Goal: Task Accomplishment & Management: Complete application form

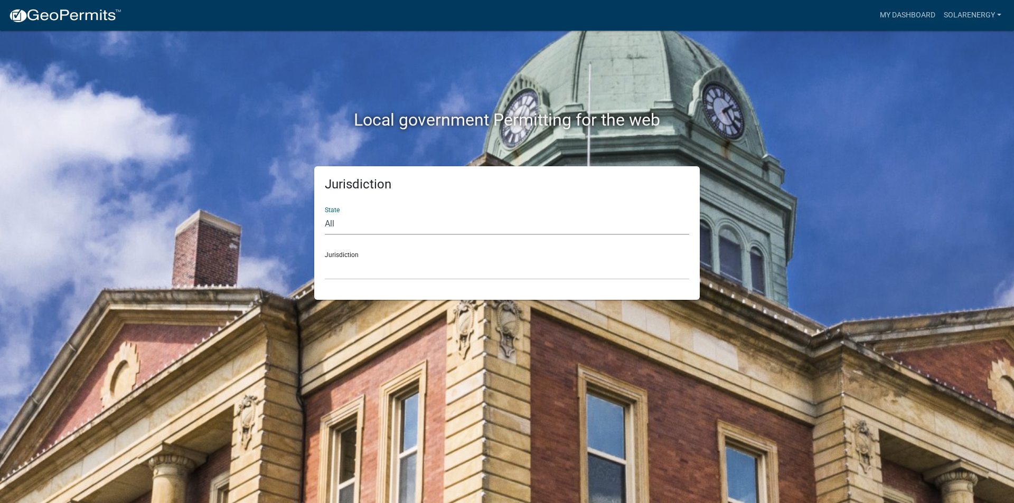
click at [375, 216] on select "All [US_STATE] [US_STATE] [US_STATE] [US_STATE] [US_STATE] [US_STATE] [US_STATE…" at bounding box center [507, 224] width 364 height 22
select select "[US_STATE]"
click at [325, 213] on select "All [US_STATE] [US_STATE] [US_STATE] [US_STATE] [US_STATE] [US_STATE] [US_STATE…" at bounding box center [507, 224] width 364 height 22
click at [358, 274] on select "City of [GEOGRAPHIC_DATA], [US_STATE] City of [GEOGRAPHIC_DATA], [US_STATE] Cit…" at bounding box center [507, 269] width 364 height 22
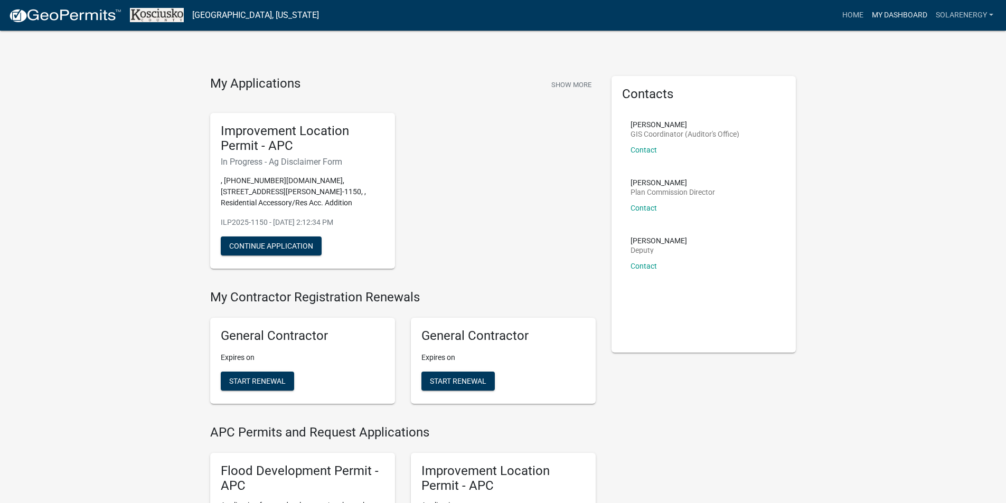
click at [893, 12] on link "My Dashboard" at bounding box center [900, 15] width 64 height 20
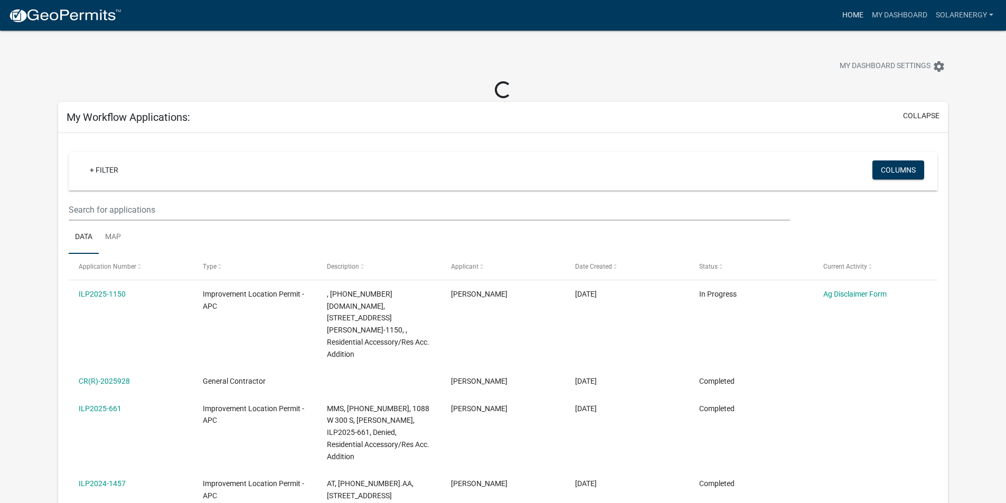
click at [850, 13] on link "Home" at bounding box center [853, 15] width 30 height 20
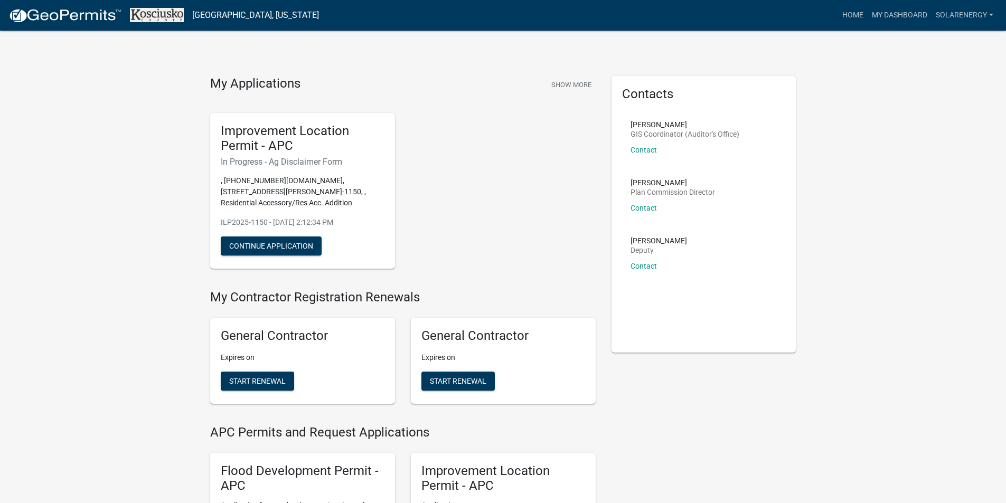
scroll to position [211, 0]
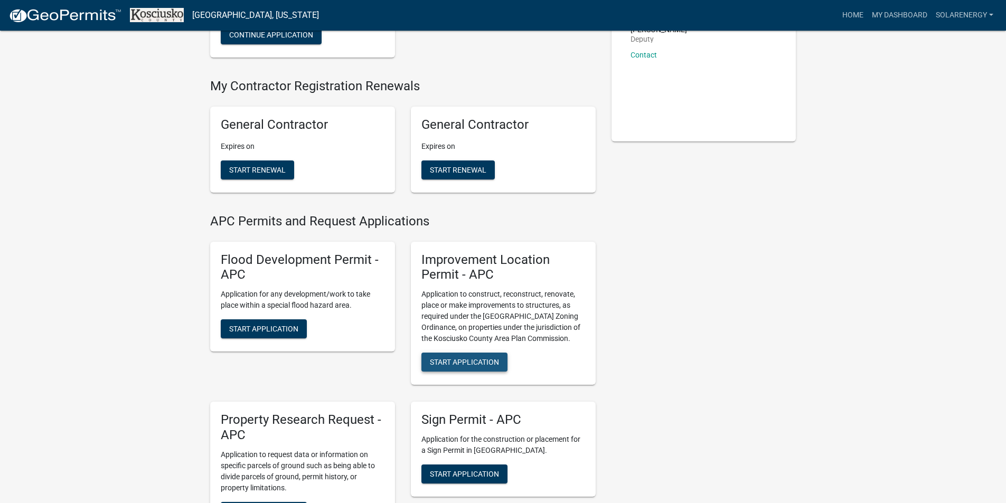
click at [492, 363] on span "Start Application" at bounding box center [464, 362] width 69 height 8
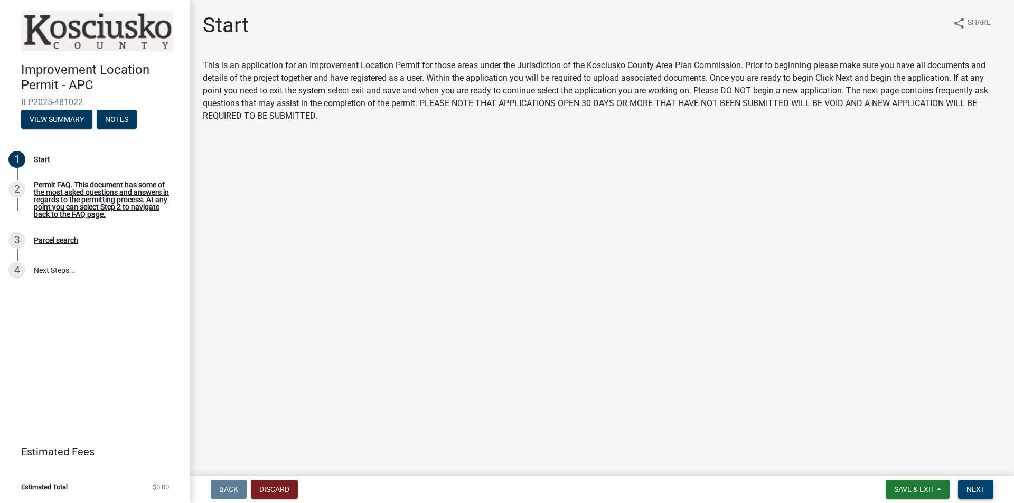
click at [969, 486] on span "Next" at bounding box center [975, 489] width 18 height 8
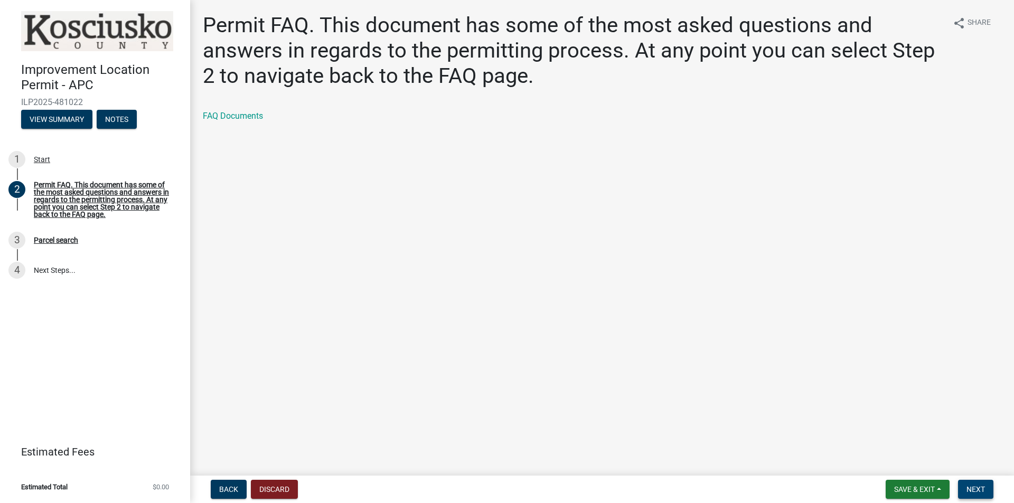
click at [966, 492] on button "Next" at bounding box center [975, 489] width 35 height 19
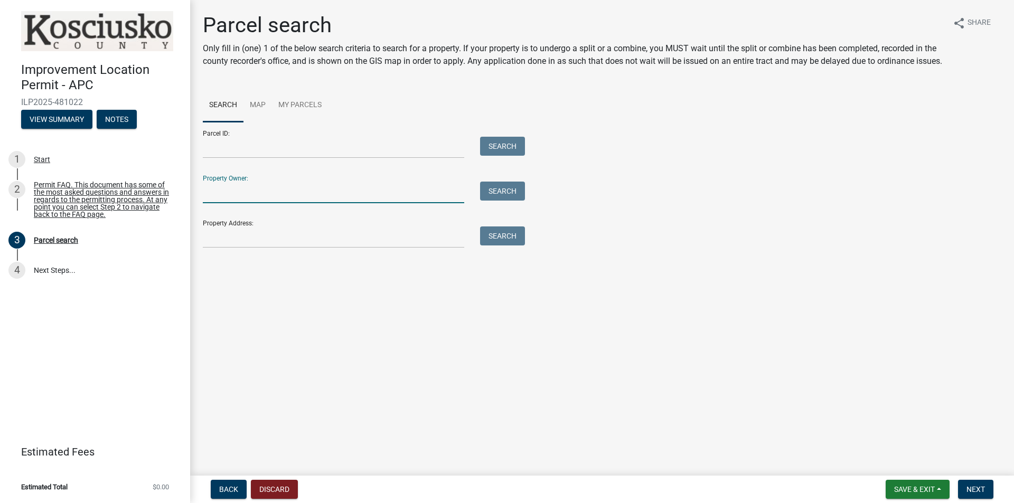
click at [252, 203] on input "Property Owner:" at bounding box center [333, 193] width 261 height 22
click at [222, 158] on input "Parcel ID:" at bounding box center [333, 148] width 261 height 22
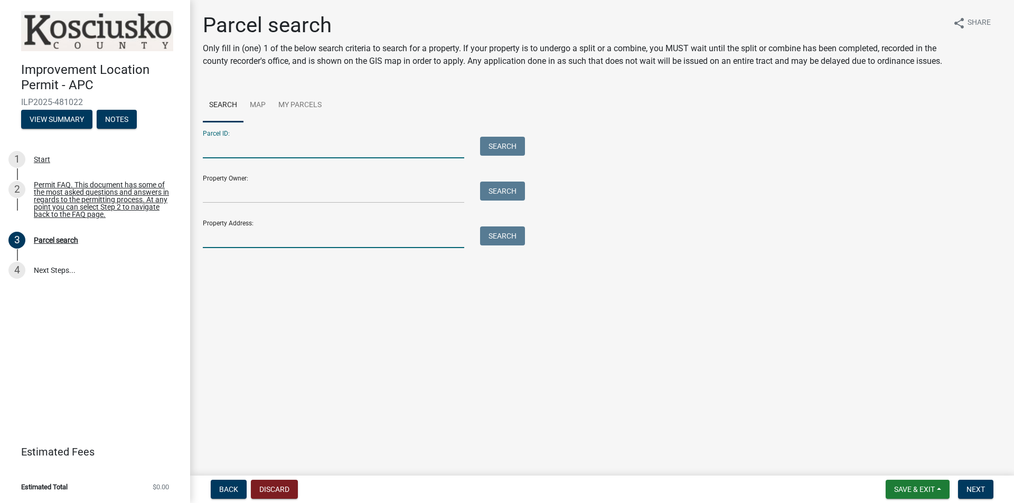
click at [234, 245] on input "Property Address:" at bounding box center [333, 238] width 261 height 22
type input "[STREET_ADDRESS][PERSON_NAME]"
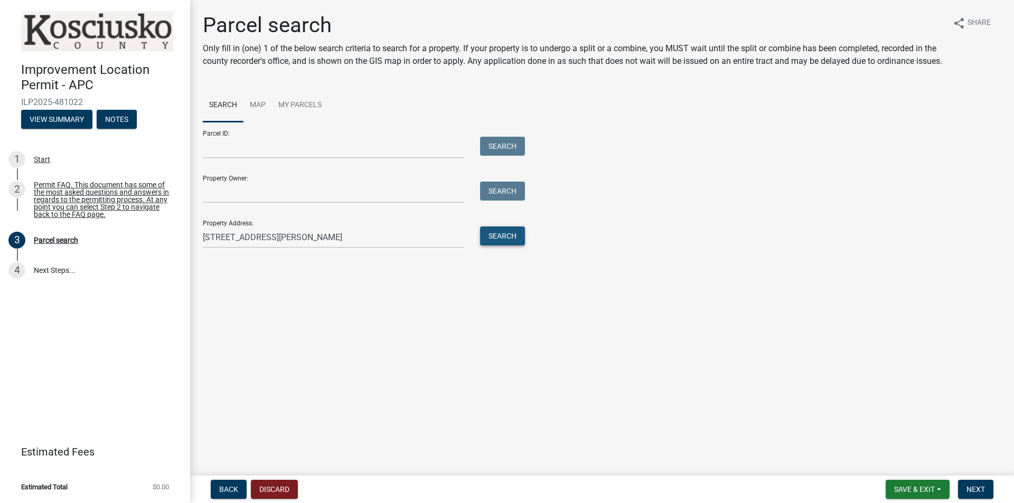
click at [504, 246] on button "Search" at bounding box center [502, 236] width 45 height 19
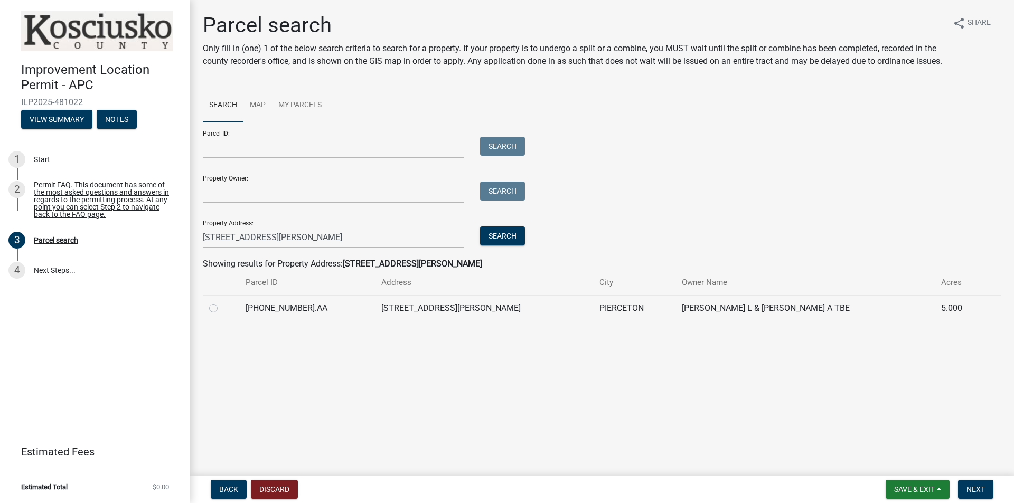
click at [222, 302] on label at bounding box center [222, 302] width 0 height 0
click at [222, 309] on input "radio" at bounding box center [225, 305] width 7 height 7
radio input "true"
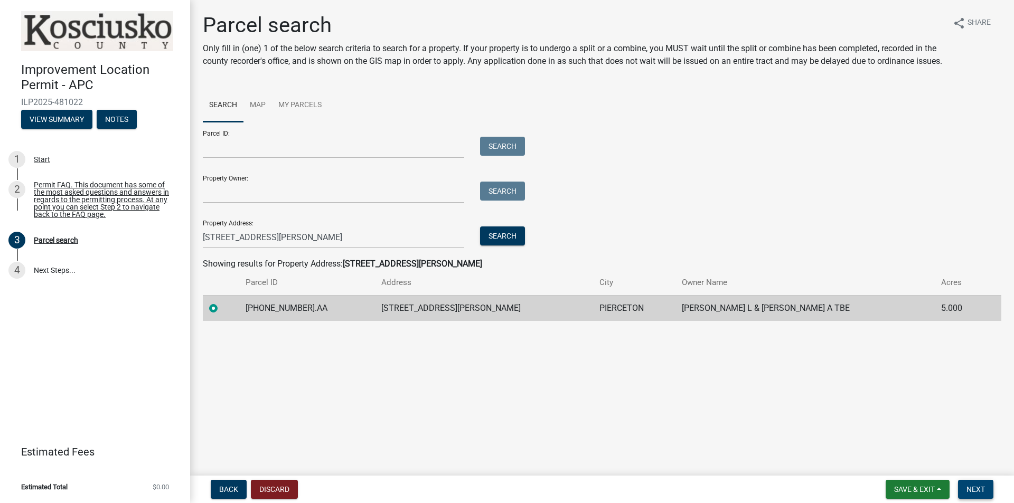
click at [977, 491] on span "Next" at bounding box center [975, 489] width 18 height 8
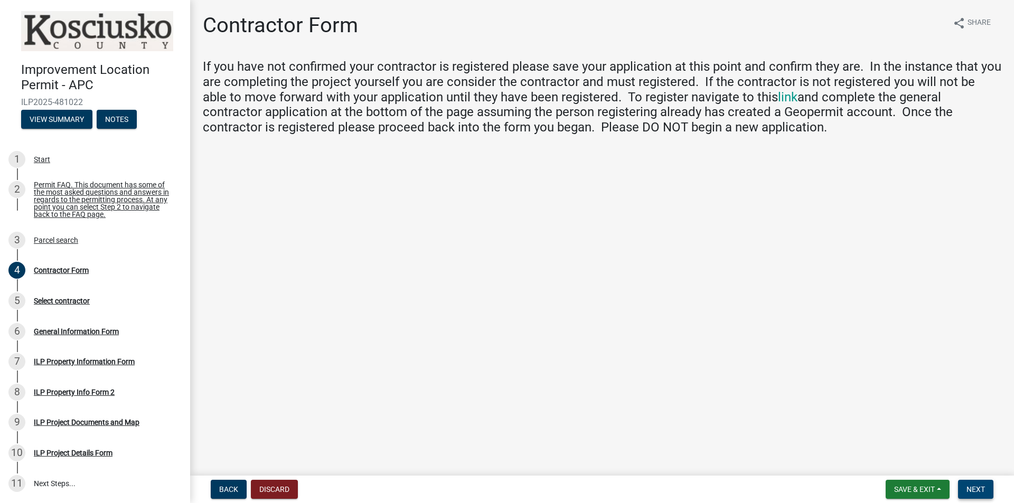
click at [983, 494] on button "Next" at bounding box center [975, 489] width 35 height 19
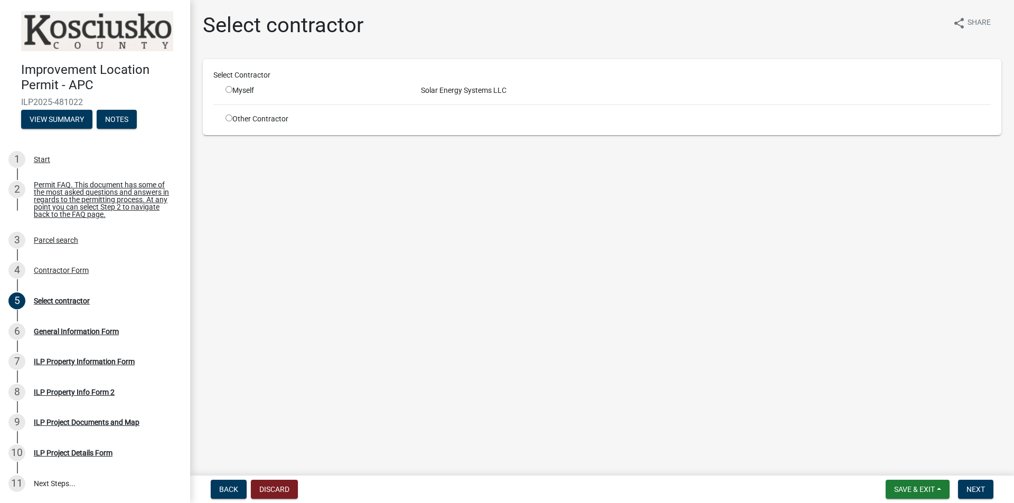
click at [230, 90] on input "radio" at bounding box center [229, 89] width 7 height 7
radio input "true"
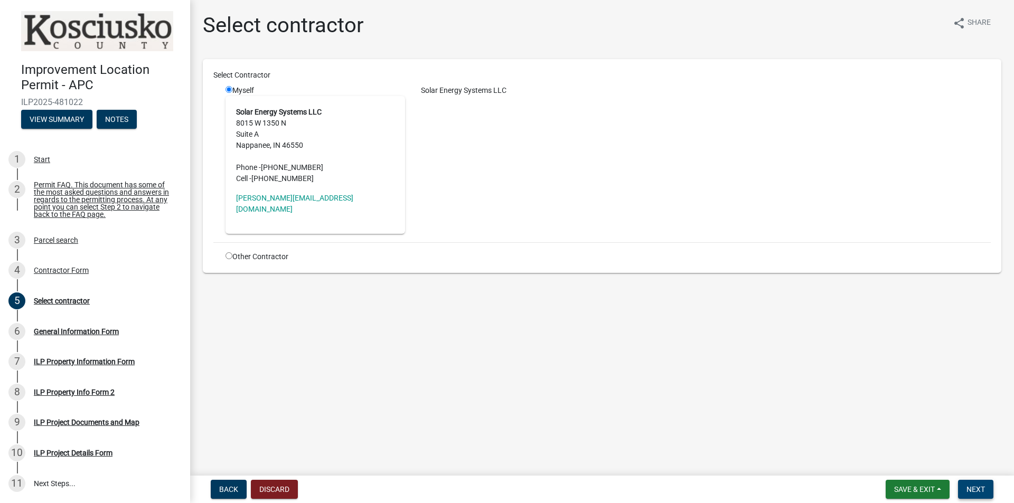
click at [974, 491] on span "Next" at bounding box center [975, 489] width 18 height 8
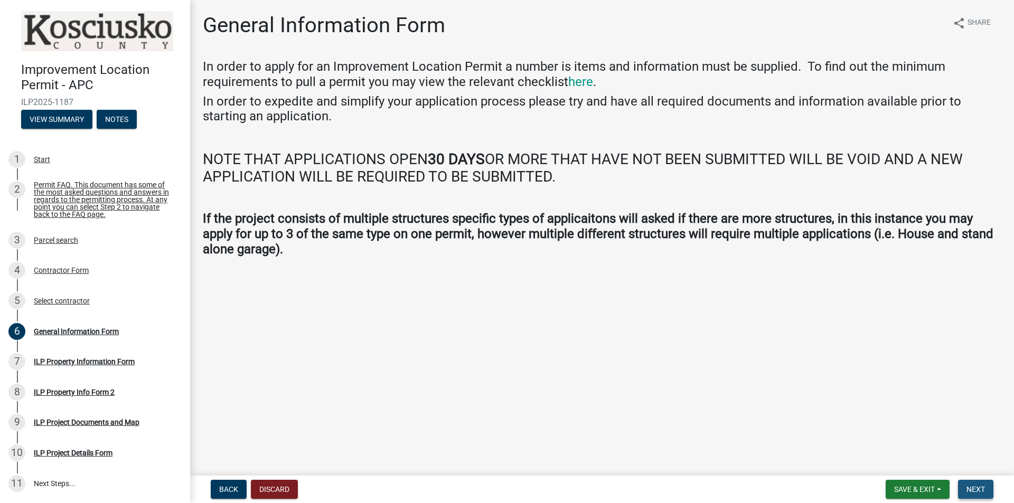
click at [974, 485] on span "Next" at bounding box center [975, 489] width 18 height 8
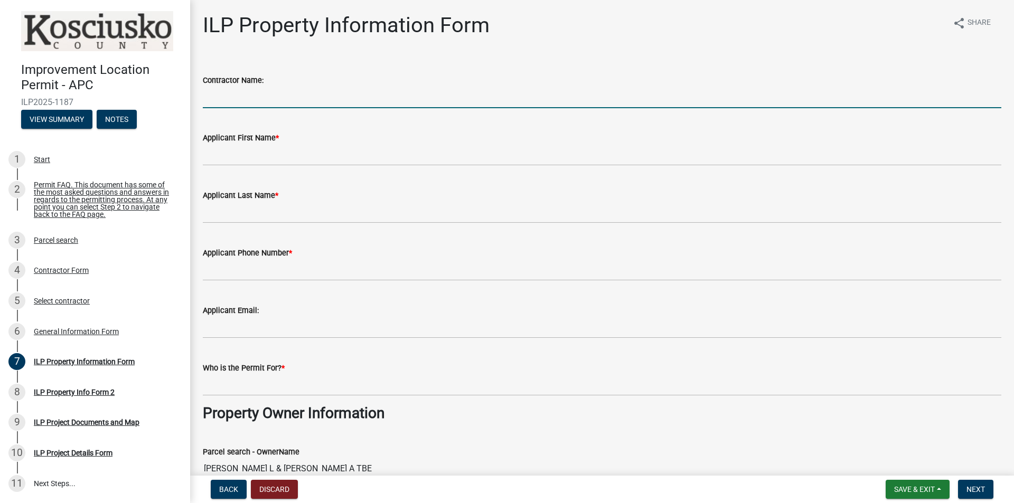
click at [231, 95] on input "Contractor Name:" at bounding box center [602, 98] width 799 height 22
type input "Solar Energy Systems LLc"
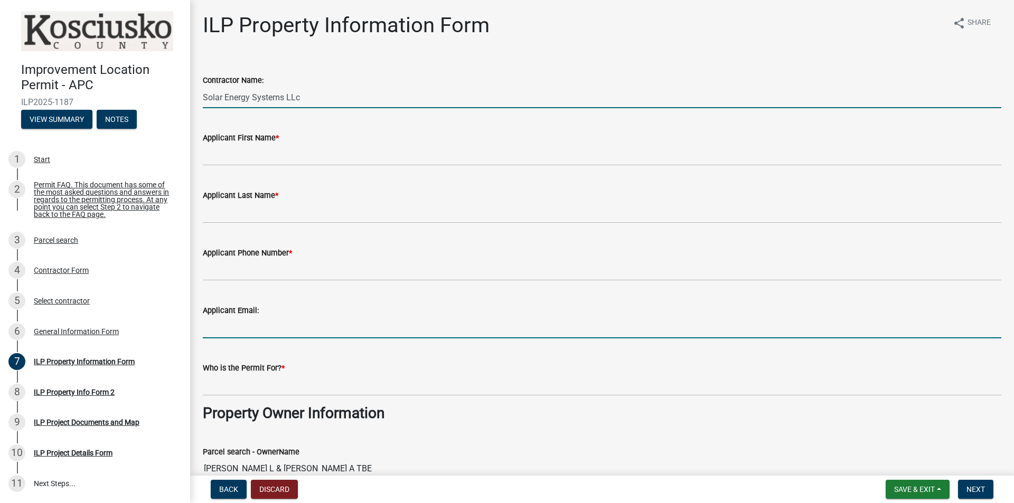
type input "[EMAIL_ADDRESS][DOMAIN_NAME]"
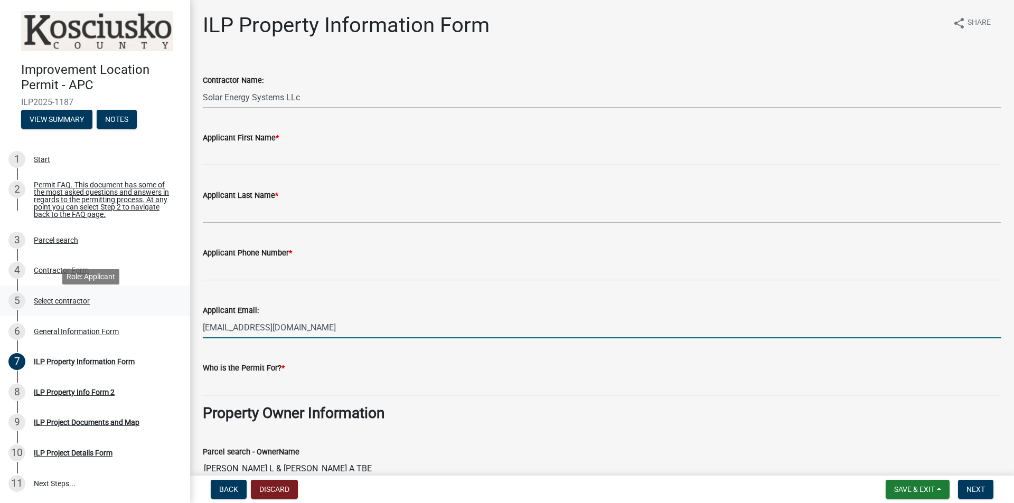
drag, startPoint x: 335, startPoint y: 332, endPoint x: 144, endPoint y: 311, distance: 192.4
click at [144, 311] on div "Improvement Location Permit - APC ILP2025-1187 View Summary Notes 1 Start 2 Per…" at bounding box center [507, 251] width 1014 height 503
type input "[EMAIL_ADDRESS][DOMAIN_NAME]"
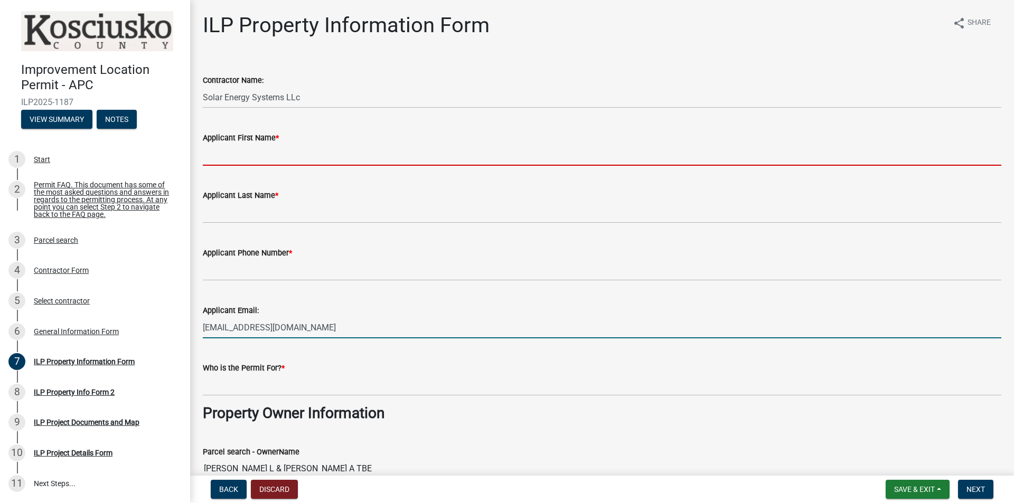
type input "[PERSON_NAME]"
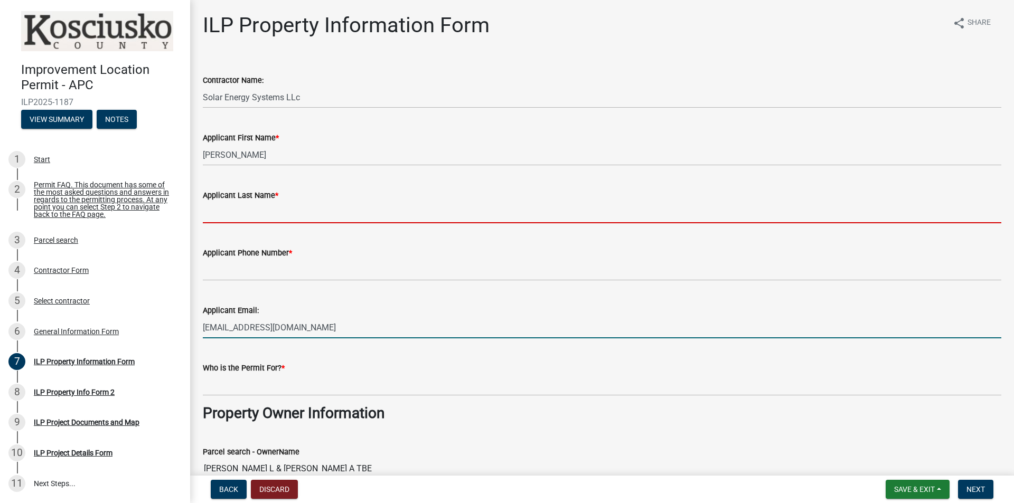
type input "[PERSON_NAME]"
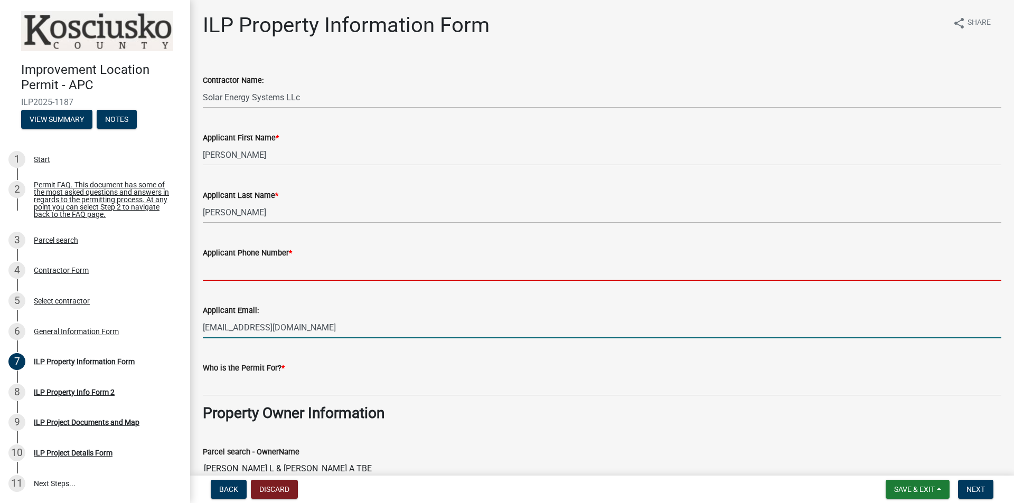
type input "5747730546"
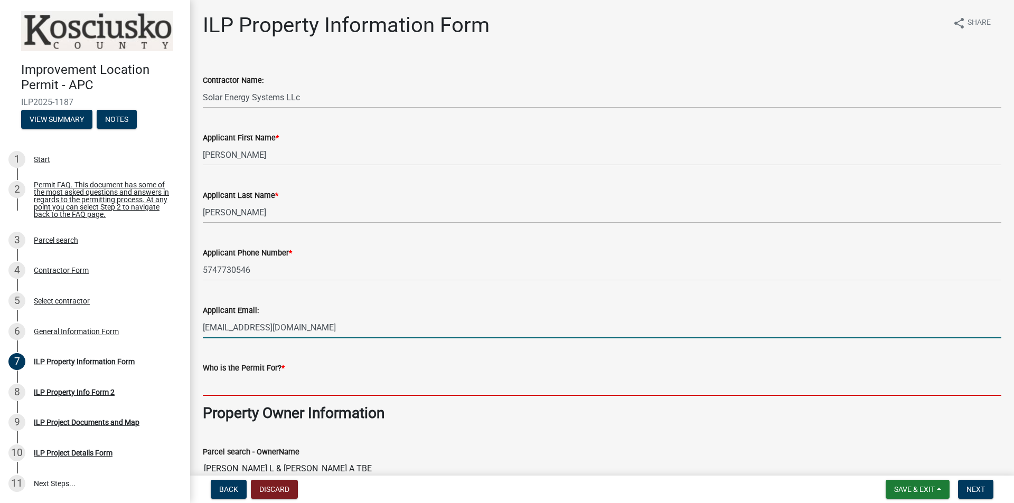
click at [258, 387] on input "Who is the Permit For? *" at bounding box center [602, 385] width 799 height 22
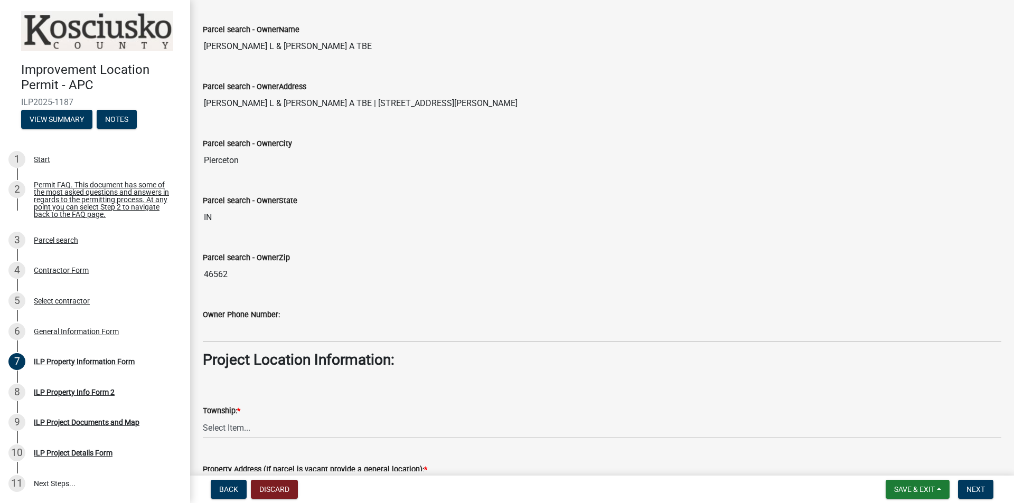
scroll to position [634, 0]
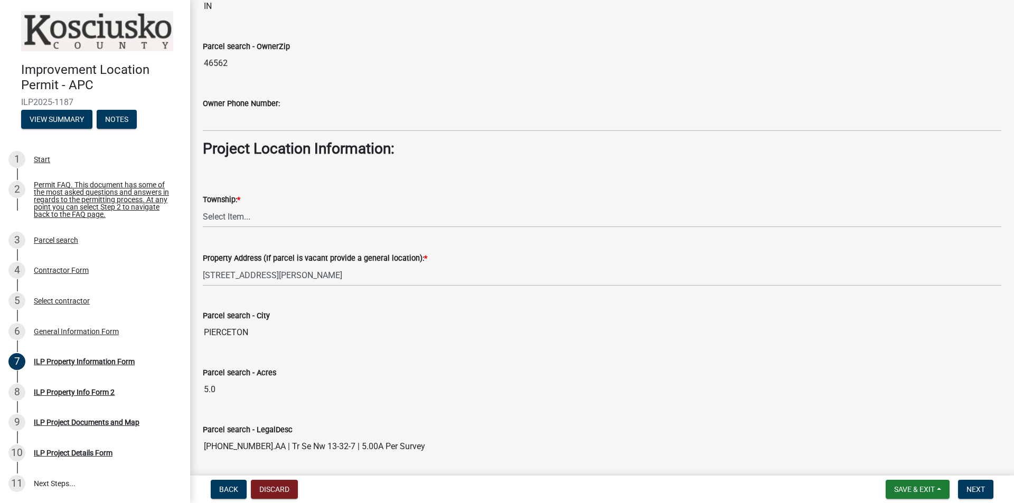
type input "Ground mounted solar array panel addition"
click at [240, 219] on select "Select Item... [PERSON_NAME] - Elkhart Co Clay Etna [GEOGRAPHIC_DATA][PERSON_NA…" at bounding box center [602, 217] width 799 height 22
click at [203, 206] on select "Select Item... [PERSON_NAME] - Elkhart Co Clay Etna [GEOGRAPHIC_DATA][PERSON_NA…" at bounding box center [602, 217] width 799 height 22
select select "8c57e534-4bb7-4f1e-ba6a-a976fd74bead"
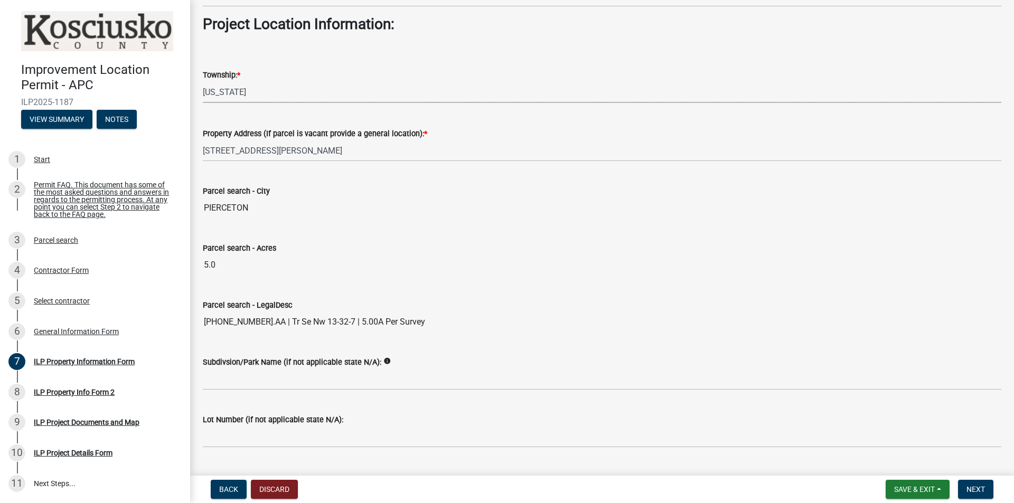
scroll to position [784, 0]
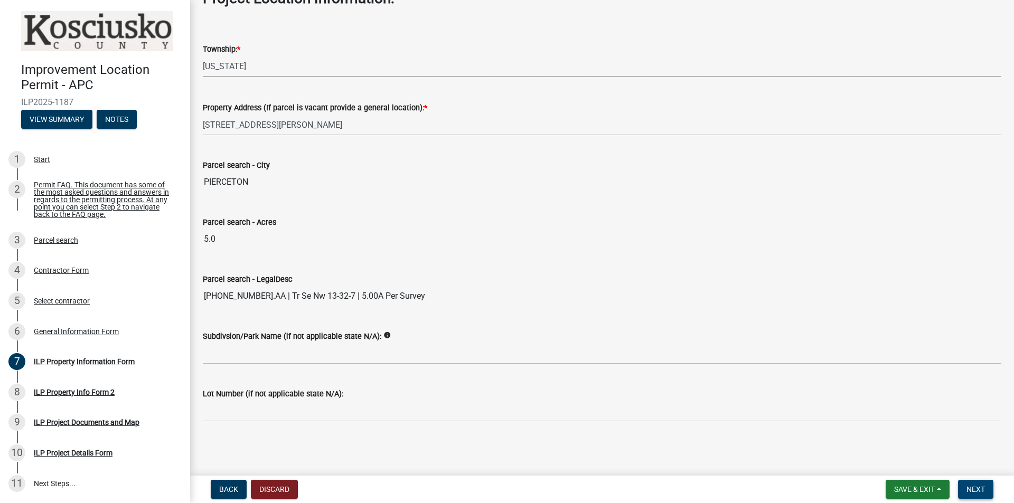
click at [975, 489] on span "Next" at bounding box center [975, 489] width 18 height 8
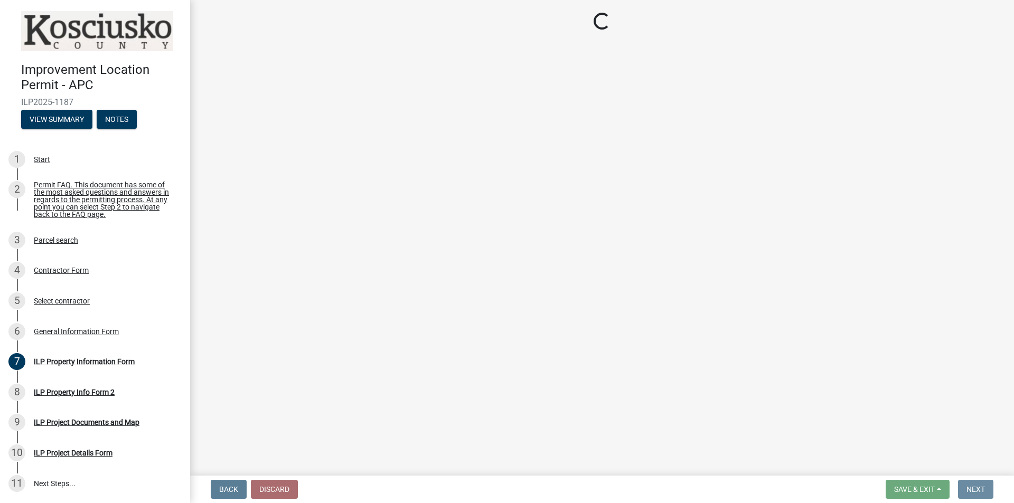
scroll to position [0, 0]
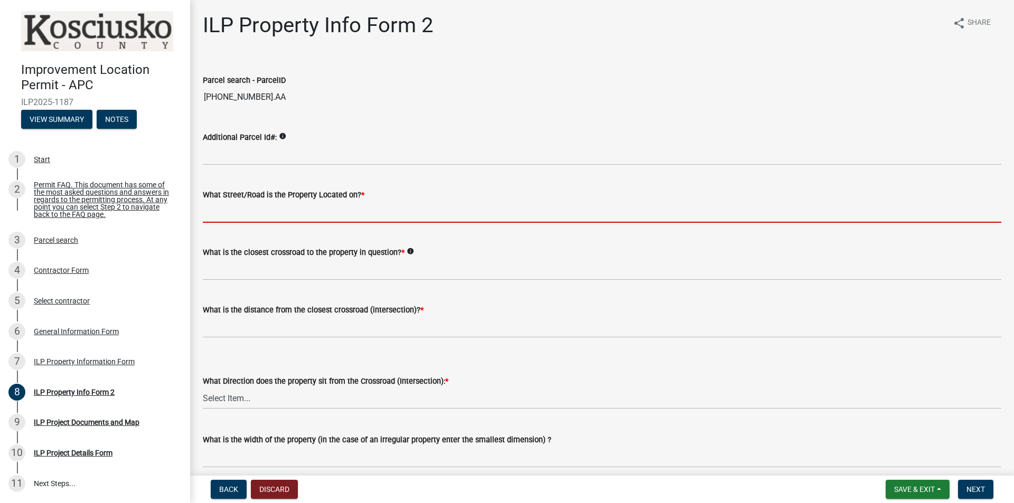
click at [239, 212] on input "What Street/Road is the Property Located on? *" at bounding box center [602, 212] width 799 height 22
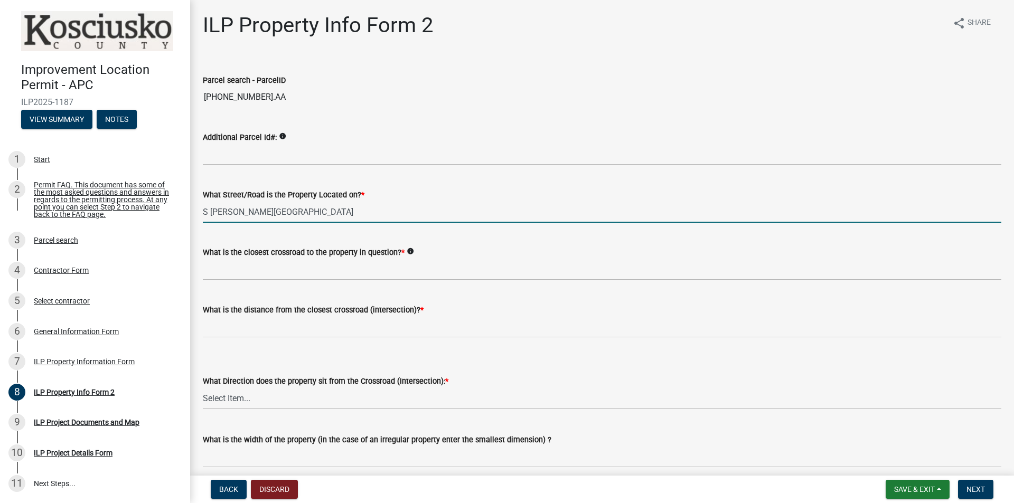
type input "S [PERSON_NAME][GEOGRAPHIC_DATA]"
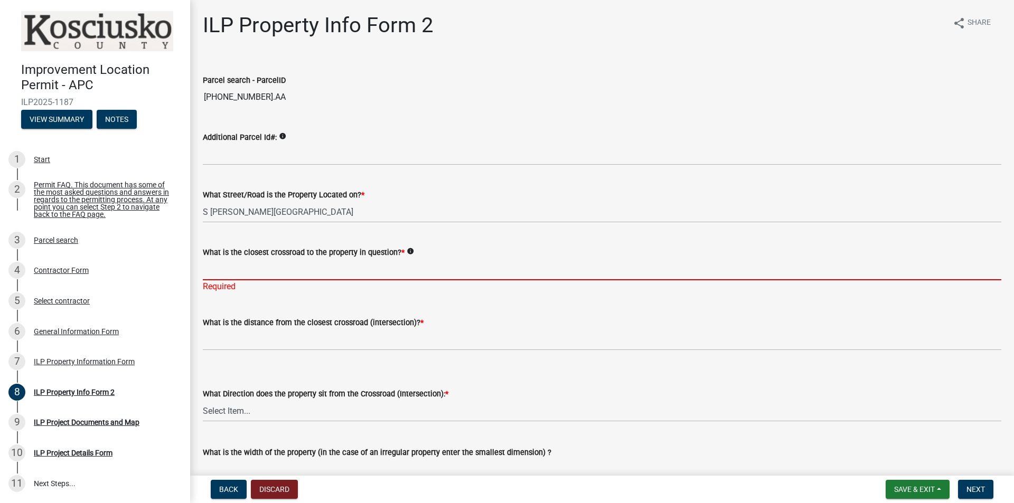
click at [269, 276] on input "What is the closest crossroad to the property in question? *" at bounding box center [602, 270] width 799 height 22
click at [215, 272] on input "What is the closest crossroad to the property in question? *" at bounding box center [602, 270] width 799 height 22
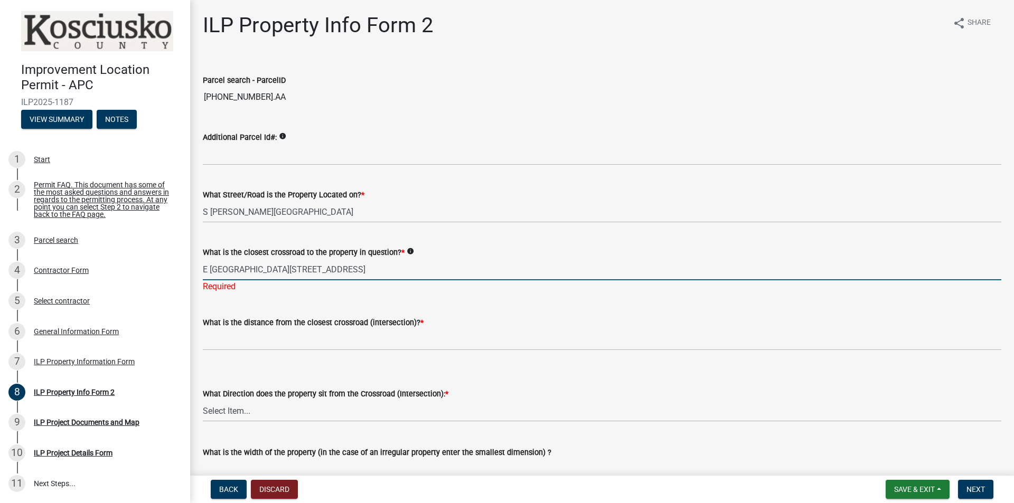
type input "E [GEOGRAPHIC_DATA][STREET_ADDRESS]"
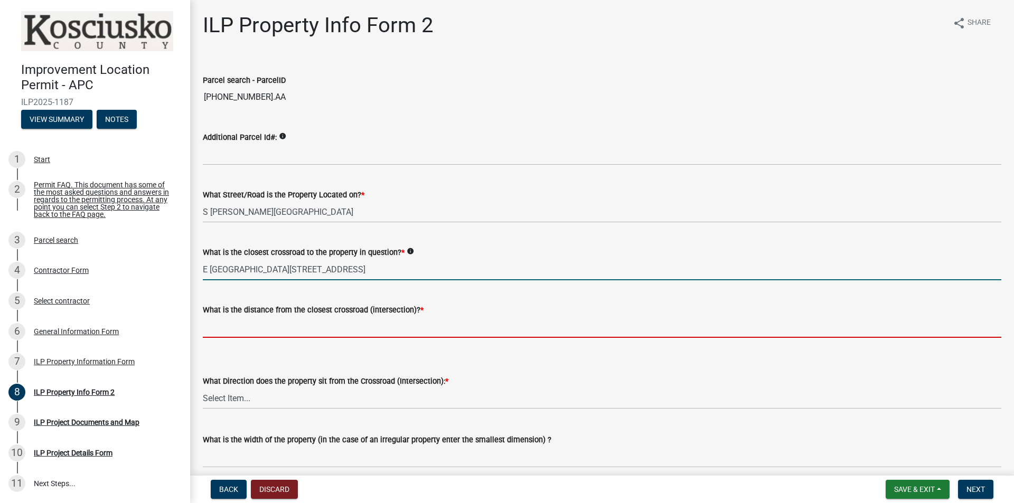
click at [237, 323] on input "text" at bounding box center [602, 327] width 799 height 22
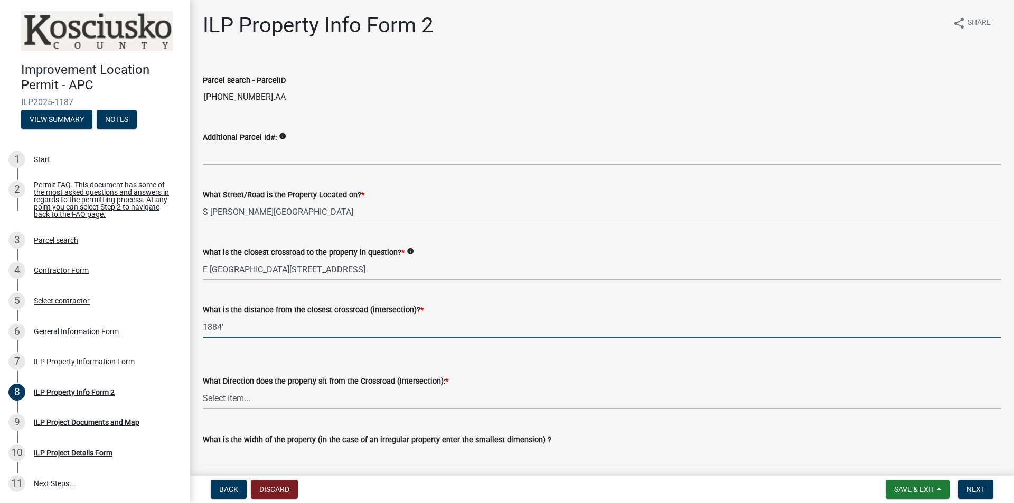
type input "1884"
click at [304, 397] on select "Select Item... N NE NW S SE SW E W" at bounding box center [602, 399] width 799 height 22
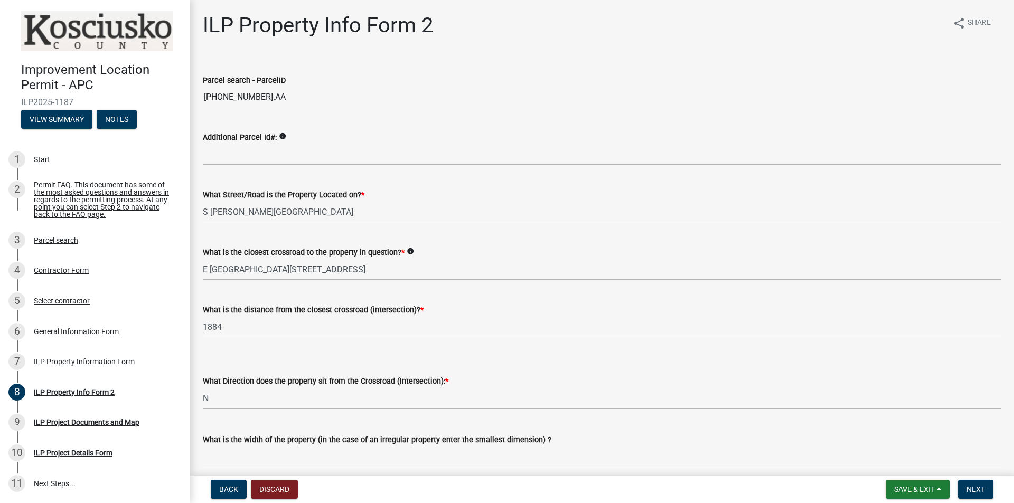
click at [203, 388] on select "Select Item... N NE NW S SE SW E W" at bounding box center [602, 399] width 799 height 22
select select "0609af41-fe40-4fa2-880d-6f54f567ae8e"
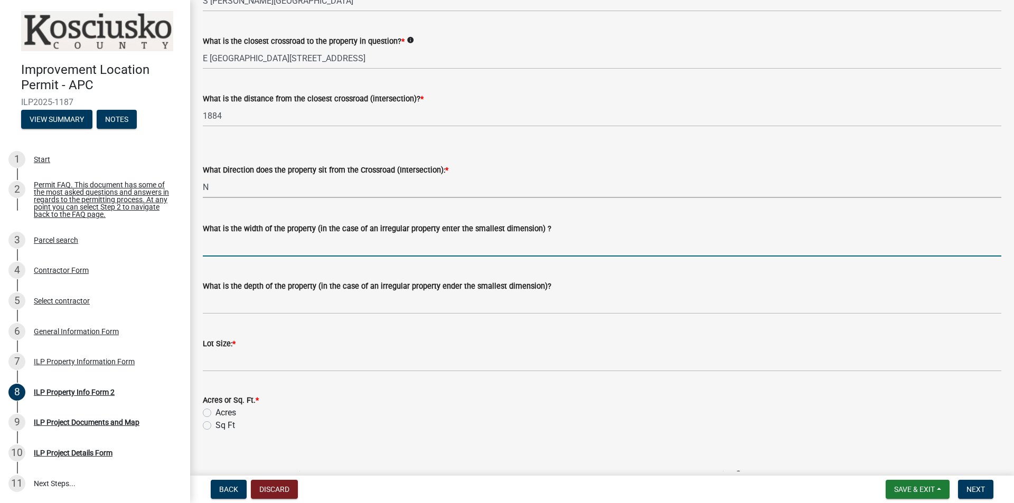
click at [293, 237] on input "What is the width of the property (in the case of an irregular property enter t…" at bounding box center [602, 246] width 799 height 22
type input "97.9'"
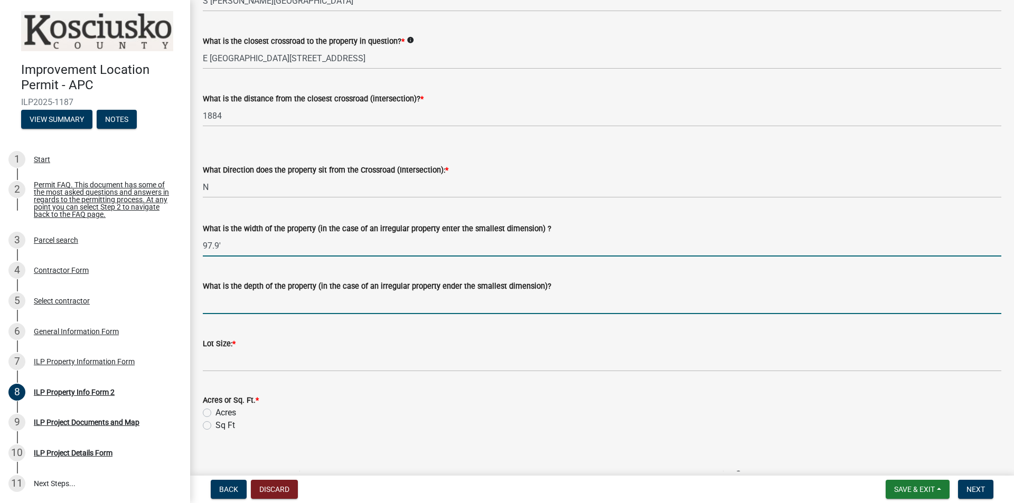
click at [305, 304] on input "What is the depth of the property (in the case of an irregular property ender t…" at bounding box center [602, 304] width 799 height 22
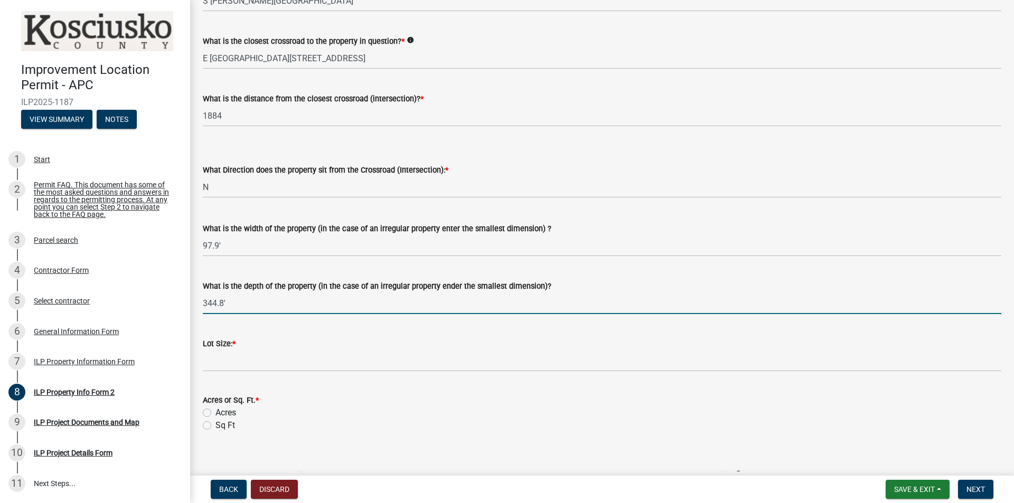
type input "344.8'"
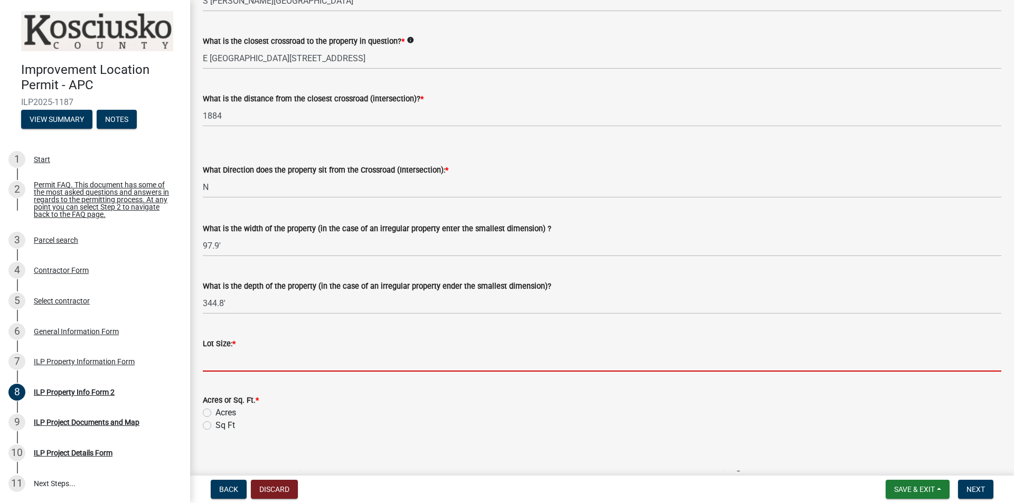
click at [250, 364] on input "text" at bounding box center [602, 361] width 799 height 22
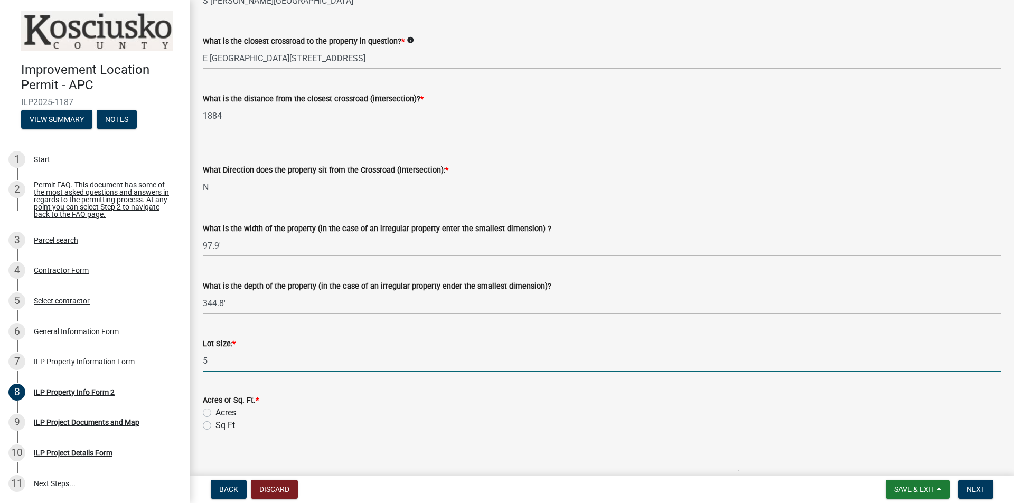
type input "5"
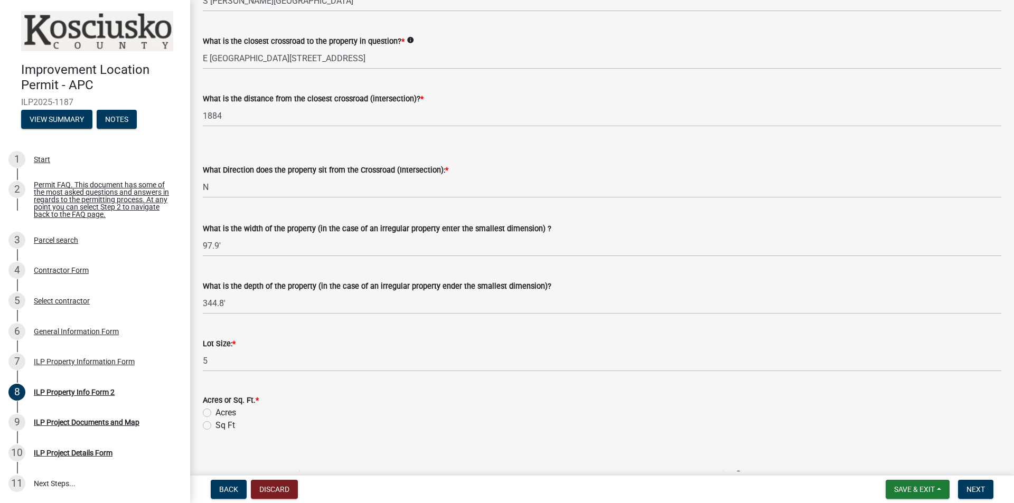
click at [215, 410] on label "Acres" at bounding box center [225, 413] width 21 height 13
click at [215, 410] on input "Acres" at bounding box center [218, 410] width 7 height 7
radio input "true"
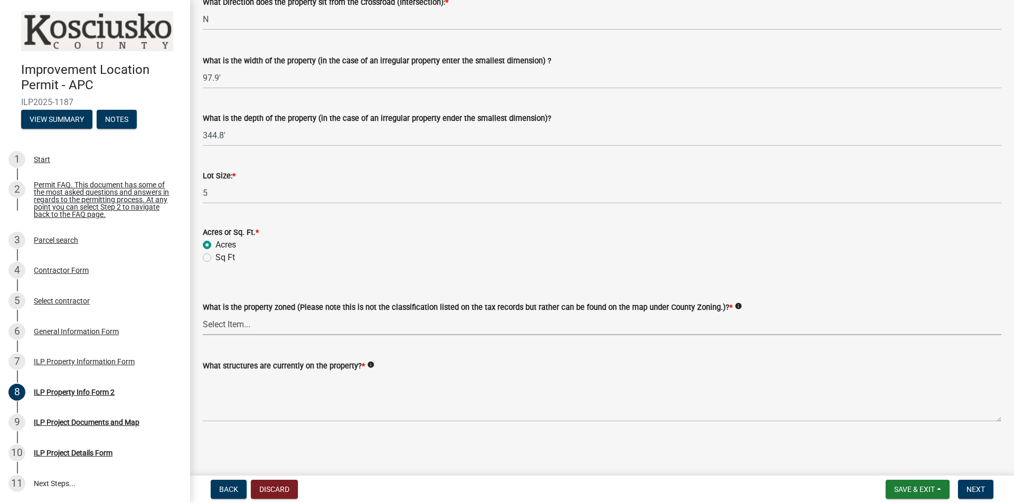
click at [346, 328] on select "Select Item... Agricultural Agricultural 2 Commercial Environmental Industrial …" at bounding box center [602, 325] width 799 height 22
click at [203, 314] on select "Select Item... Agricultural Agricultural 2 Commercial Environmental Industrial …" at bounding box center [602, 325] width 799 height 22
select select "ea119d11-e52e-4559-b746-af06211fe819"
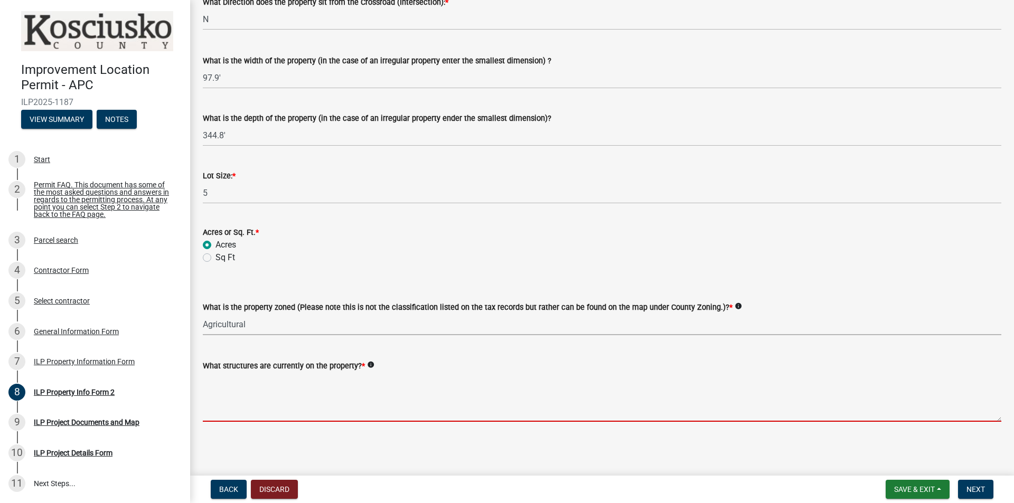
click at [297, 405] on textarea "What structures are currently on the property? *" at bounding box center [602, 397] width 799 height 50
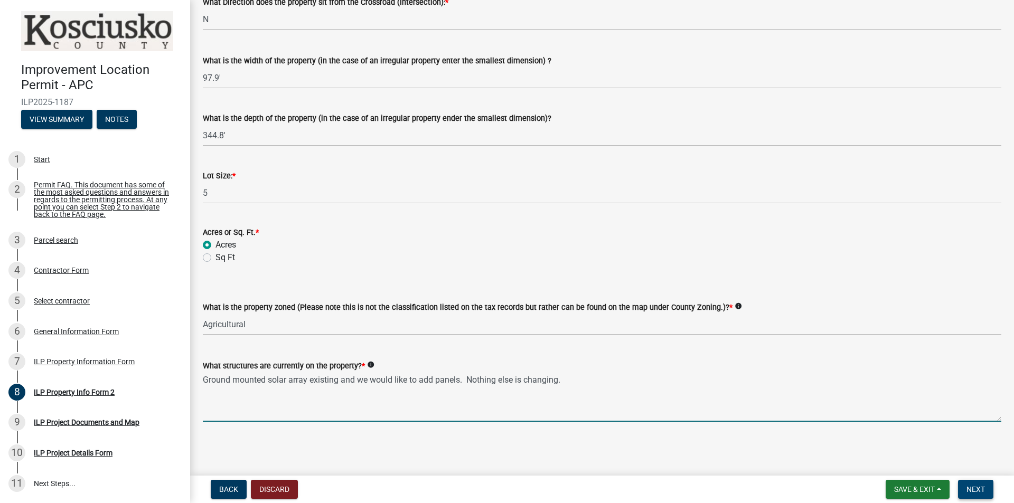
type textarea "Ground mounted solar array existing and we would like to add panels. Nothing el…"
click at [981, 487] on span "Next" at bounding box center [975, 489] width 18 height 8
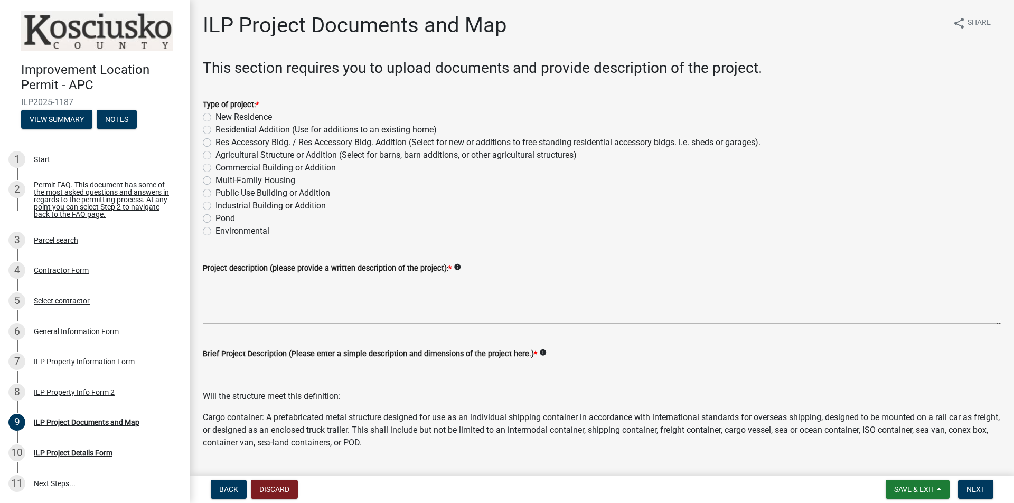
click at [245, 134] on label "Residential Addition (Use for additions to an existing home)" at bounding box center [325, 130] width 221 height 13
click at [222, 130] on input "Residential Addition (Use for additions to an existing home)" at bounding box center [218, 127] width 7 height 7
radio input "true"
click at [256, 143] on label "Res Accessory Bldg. / Res Accessory Bldg. Addition (Select for new or additions…" at bounding box center [487, 142] width 545 height 13
click at [222, 143] on input "Res Accessory Bldg. / Res Accessory Bldg. Addition (Select for new or additions…" at bounding box center [218, 139] width 7 height 7
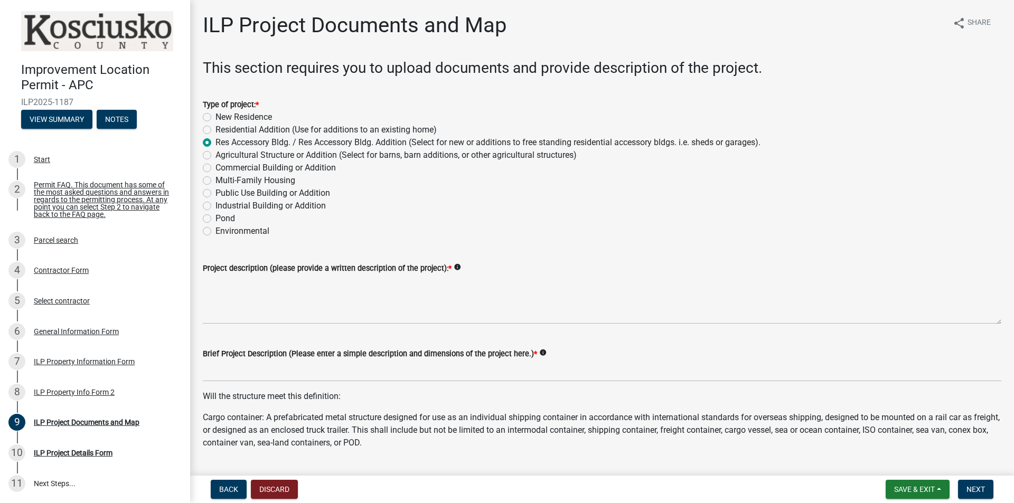
radio input "true"
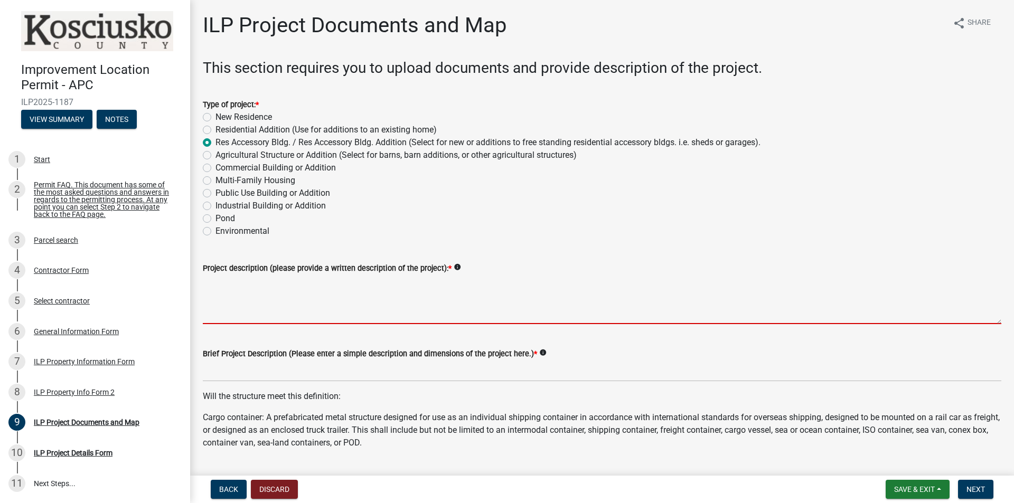
click at [239, 293] on textarea "Project description (please provide a written description of the project): *" at bounding box center [602, 300] width 799 height 50
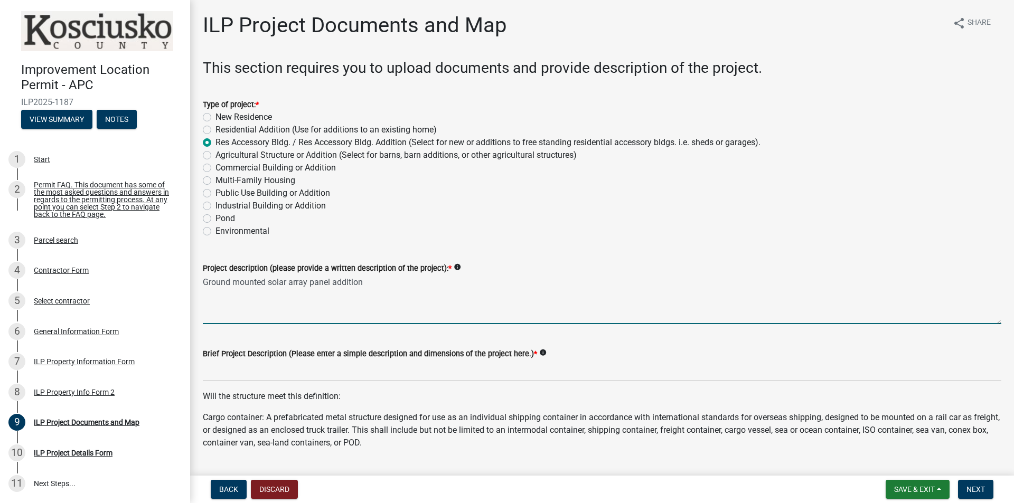
type textarea "Ground mounted solar array panel addition"
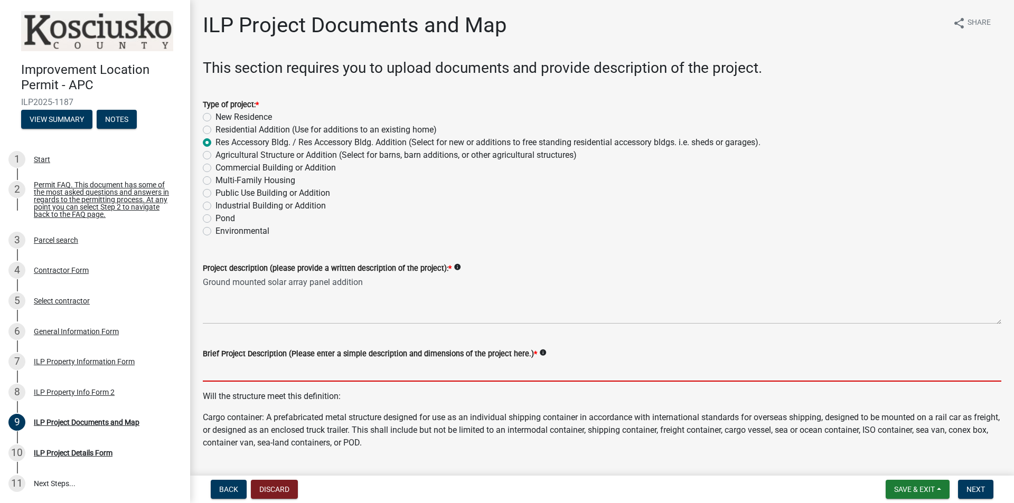
click at [249, 366] on input "Brief Project Description (Please enter a simple description and dimensions of …" at bounding box center [602, 371] width 799 height 22
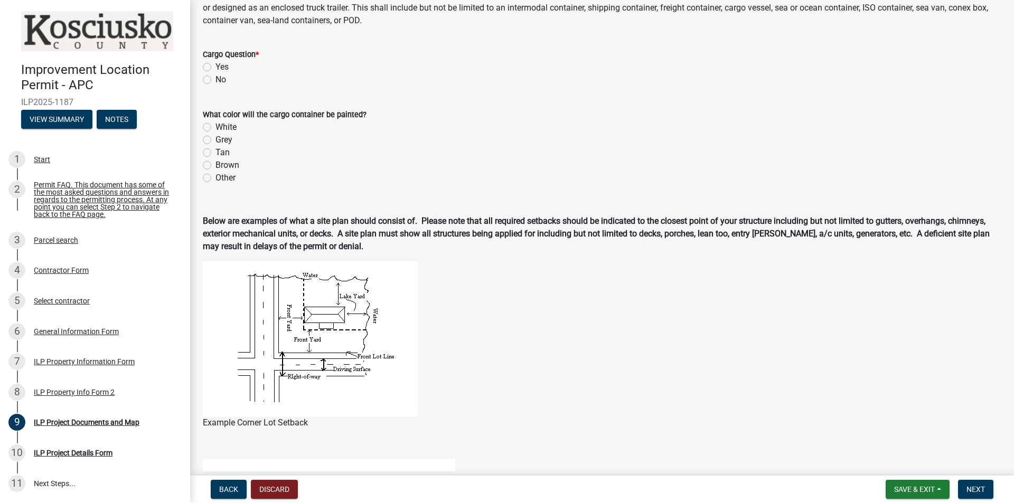
scroll to position [211, 0]
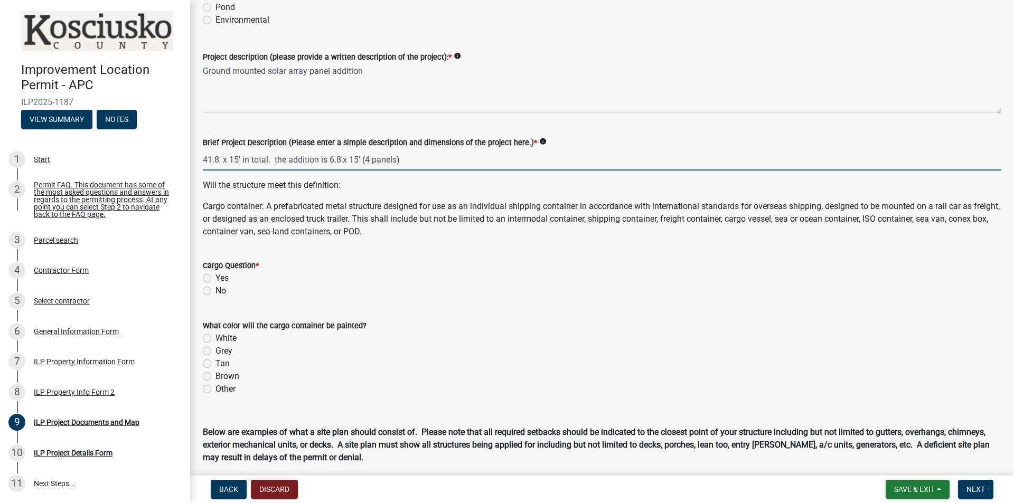
type input "41.8' x 15' in total. the addition is 6.8'x 15' (4 panels)"
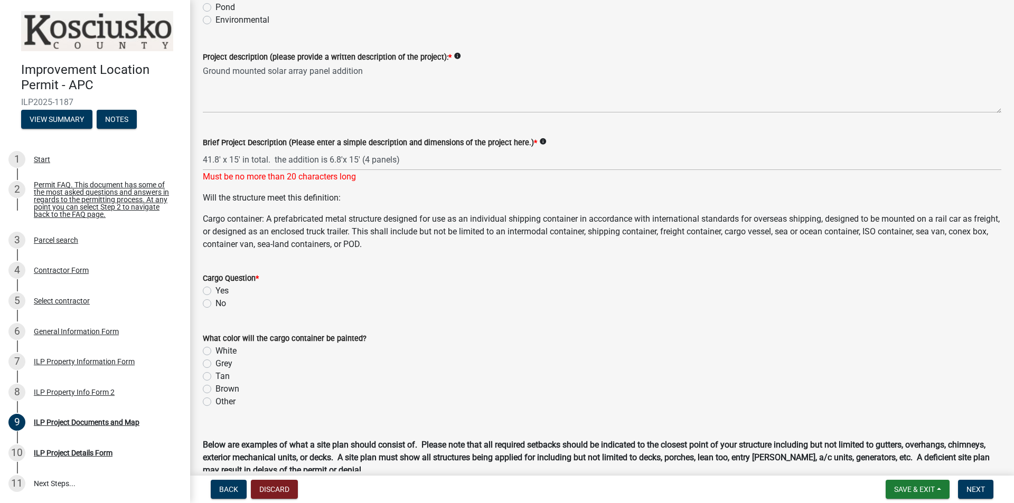
click at [208, 292] on div "Cargo Question * Yes No" at bounding box center [602, 291] width 799 height 38
click at [215, 303] on label "No" at bounding box center [220, 303] width 11 height 13
click at [215, 303] on input "No" at bounding box center [218, 300] width 7 height 7
radio input "true"
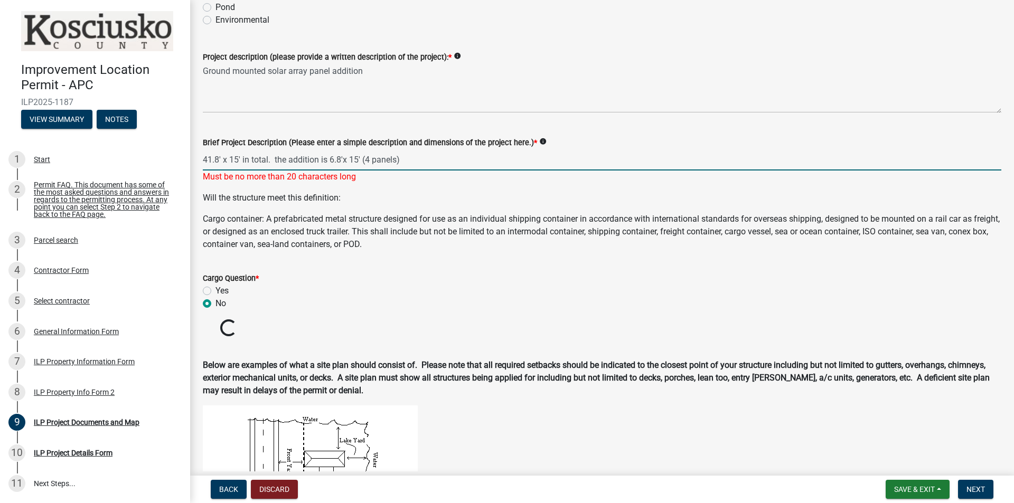
click at [329, 161] on input "41.8' x 15' in total. the addition is 6.8'x 15' (4 panels)" at bounding box center [602, 160] width 799 height 22
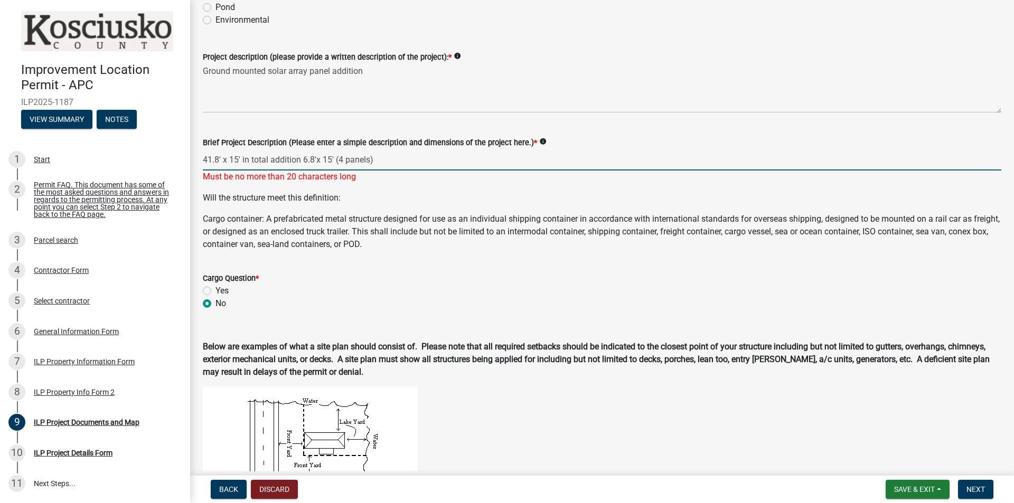
click at [343, 161] on input "41.8' x 15' in total addition 6.8'x 15' (4 panels)" at bounding box center [602, 160] width 799 height 22
click at [392, 163] on input "41.8' x 15' in total addition 6.8'x 15' (4 panels)" at bounding box center [602, 160] width 799 height 22
type input "41.8' x 15' in total addition 6.8'x 15'"
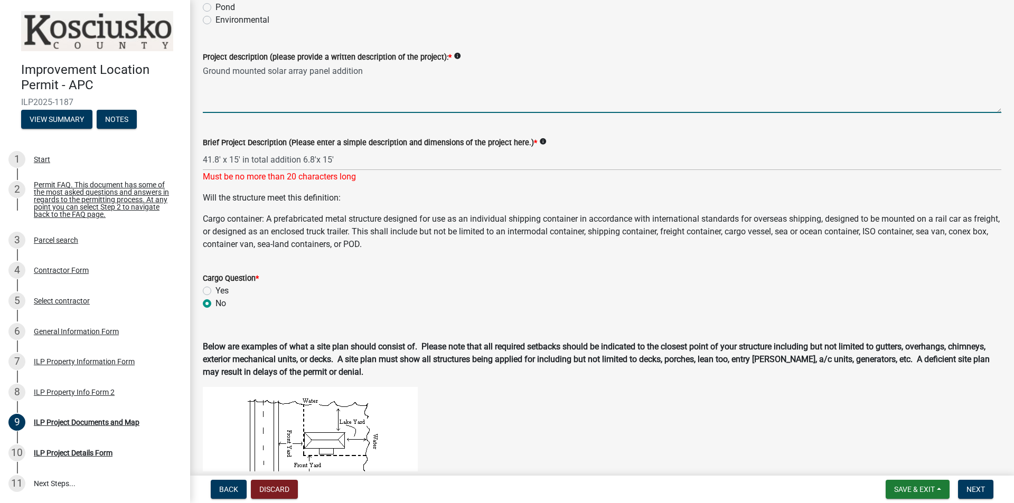
click at [394, 74] on textarea "Ground mounted solar array panel addition" at bounding box center [602, 88] width 799 height 50
type textarea "Ground mounted solar array panel addition Panel addition is only 6.8' x 15' but…"
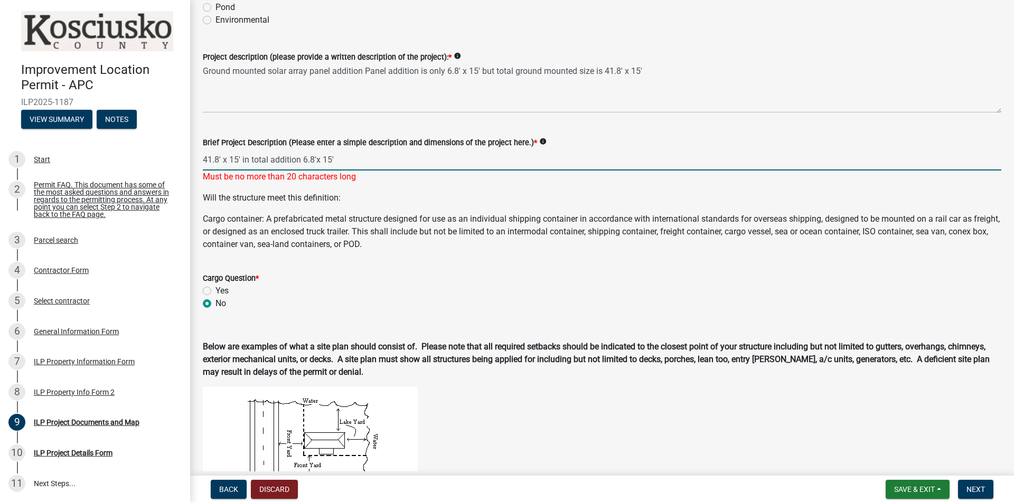
drag, startPoint x: 347, startPoint y: 162, endPoint x: 268, endPoint y: 157, distance: 79.3
click at [268, 157] on input "41.8' x 15' in total addition 6.8'x 15'" at bounding box center [602, 160] width 799 height 22
type input "41.8' x 15' in total"
click at [258, 213] on p "Cargo container: A prefabricated metal structure designed for use as an individ…" at bounding box center [602, 232] width 799 height 38
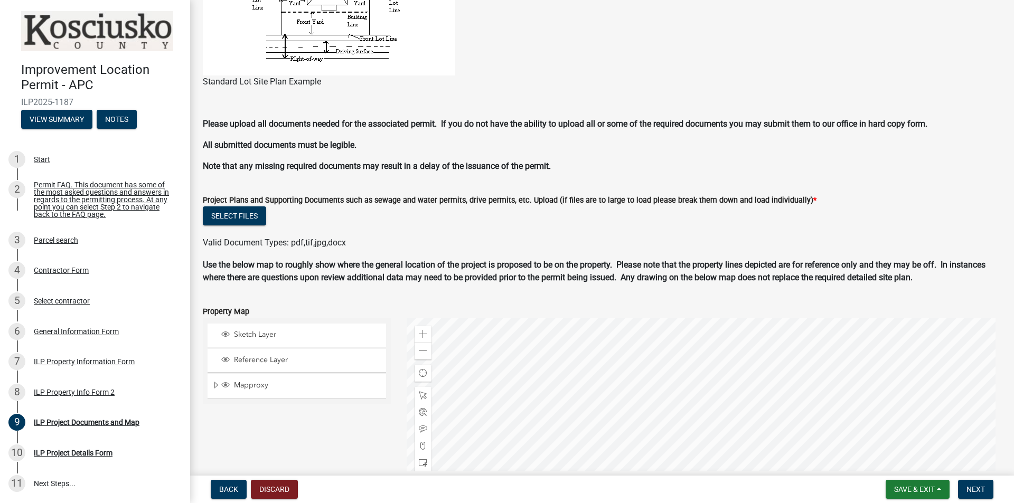
scroll to position [845, 0]
click at [256, 220] on button "Select files" at bounding box center [234, 215] width 63 height 19
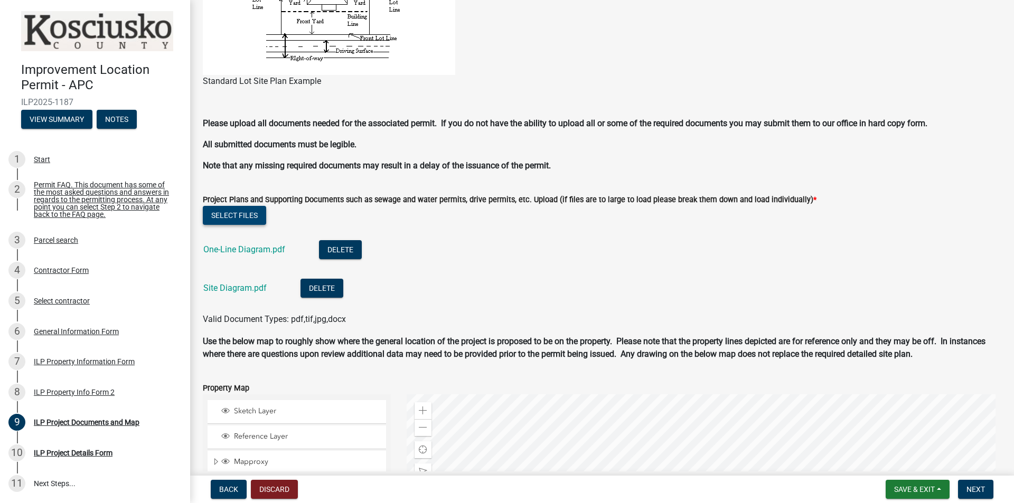
click at [244, 215] on button "Select files" at bounding box center [234, 215] width 63 height 19
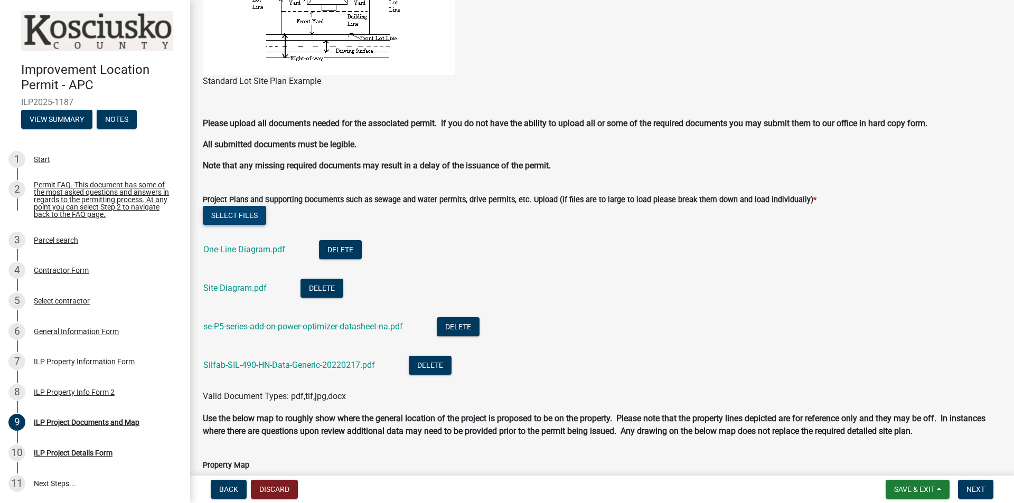
click at [250, 219] on button "Select files" at bounding box center [234, 215] width 63 height 19
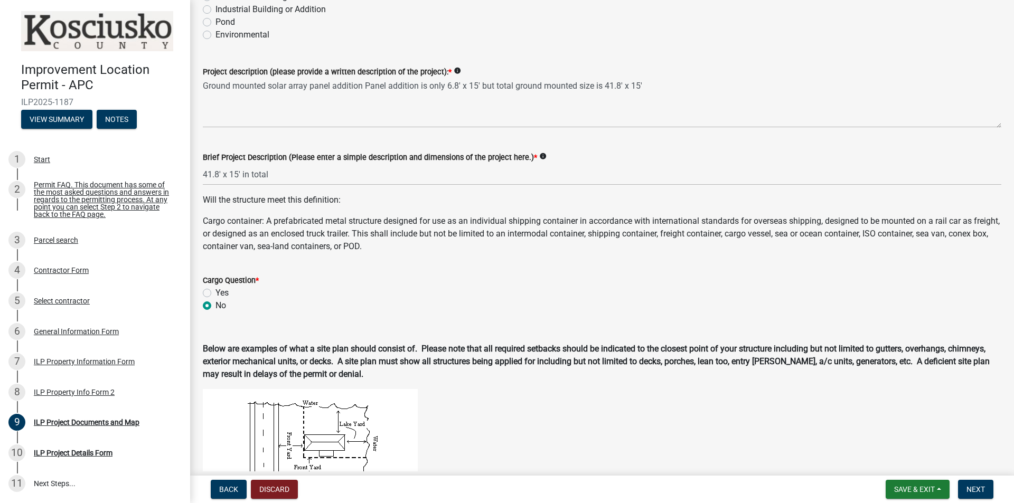
scroll to position [0, 0]
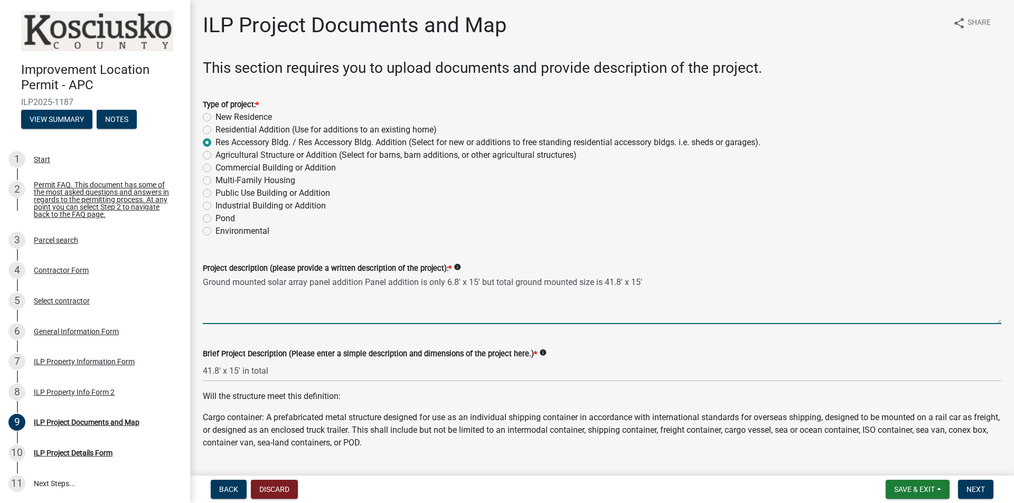
click at [653, 282] on textarea "Ground mounted solar array panel addition Panel addition is only 6.8' x 15' but…" at bounding box center [602, 300] width 799 height 50
type textarea "Ground mounted solar array panel addition Panel addition is only 6.8' x 15' but…"
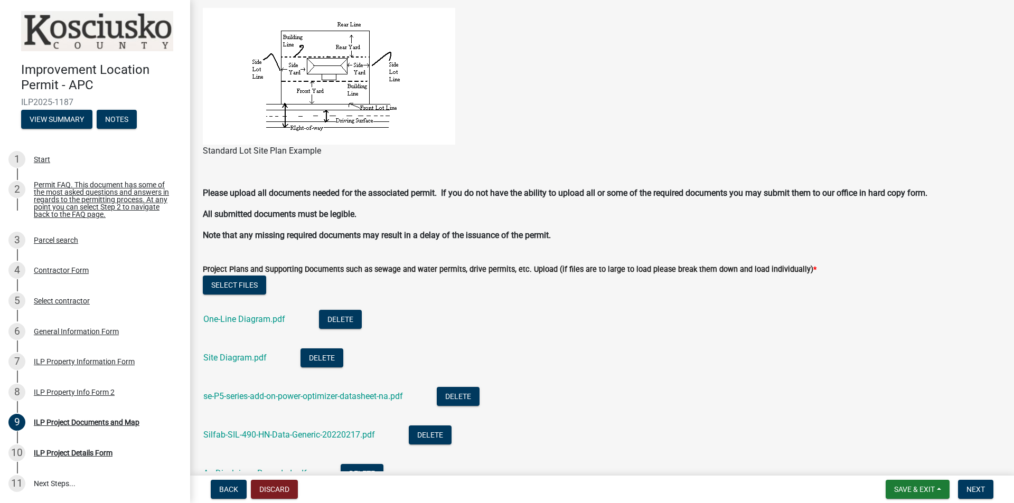
scroll to position [776, 0]
click at [249, 287] on button "Select files" at bounding box center [234, 284] width 63 height 19
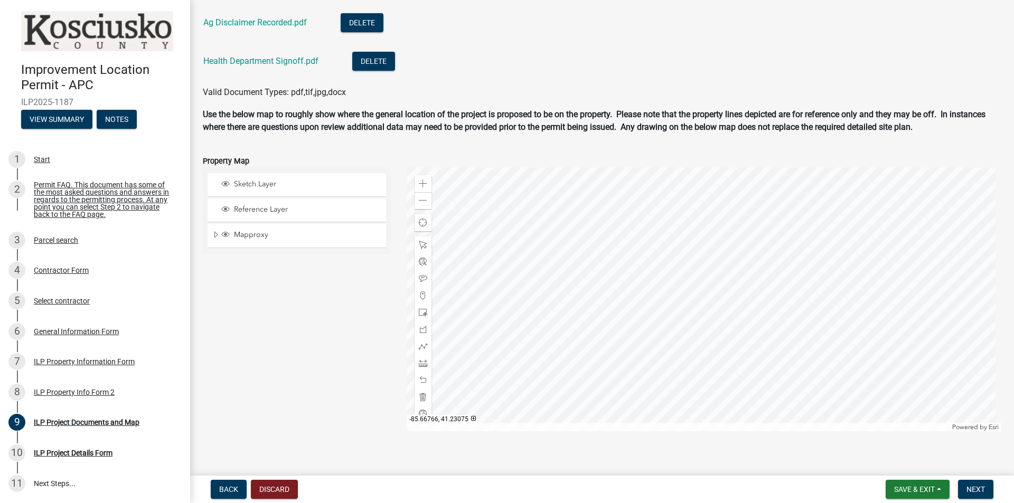
scroll to position [1237, 0]
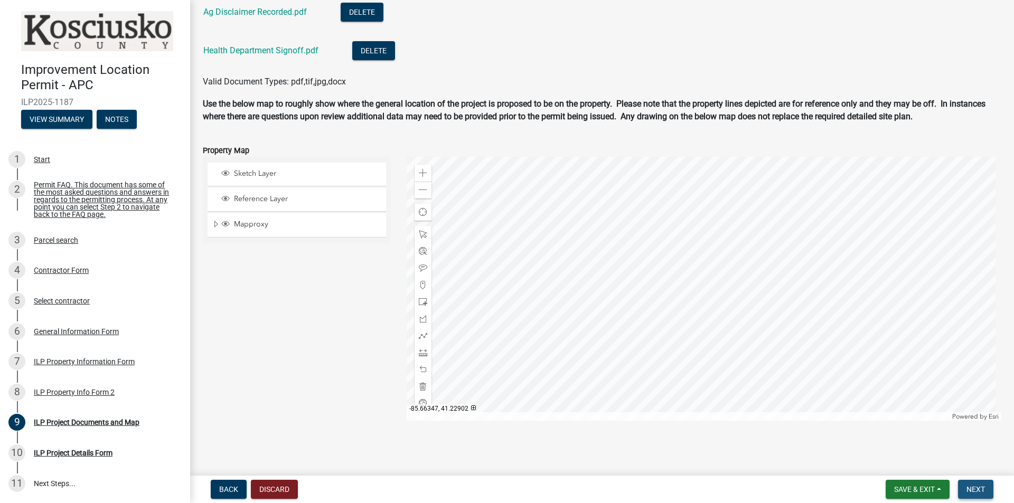
click at [980, 485] on span "Next" at bounding box center [975, 489] width 18 height 8
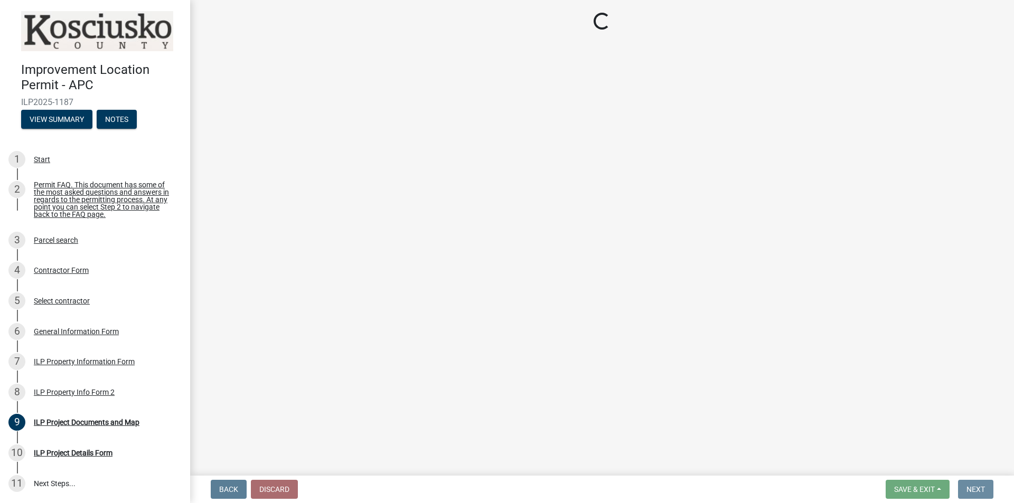
scroll to position [0, 0]
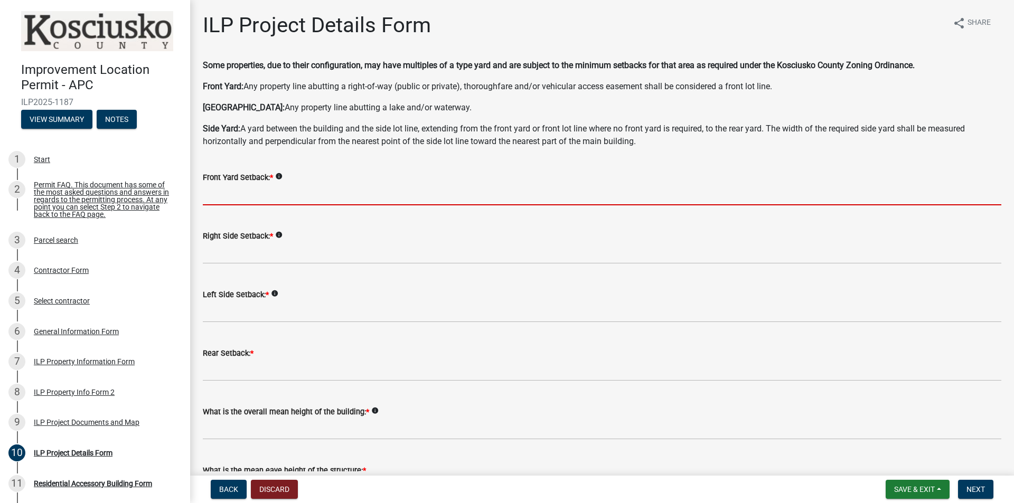
click at [222, 191] on input "text" at bounding box center [602, 195] width 799 height 22
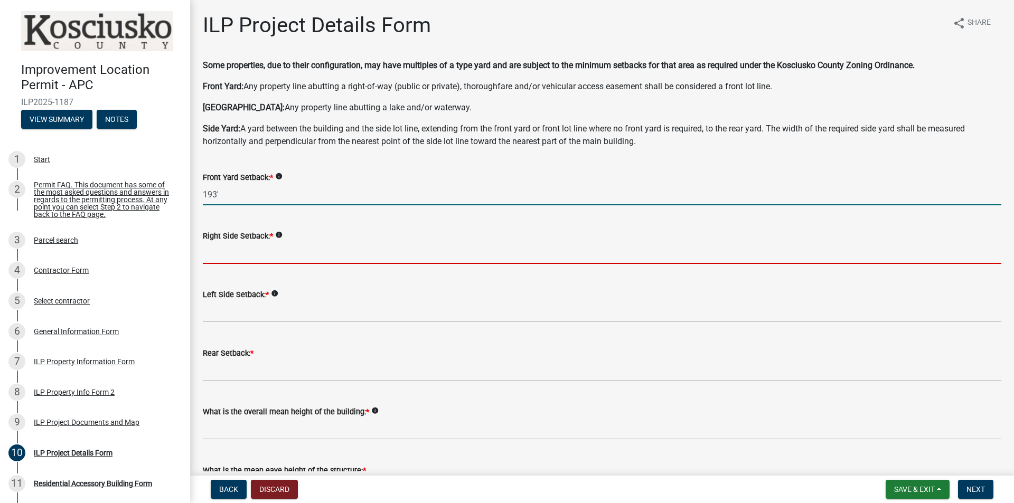
type input "193.0"
click at [226, 250] on input "text" at bounding box center [602, 253] width 799 height 22
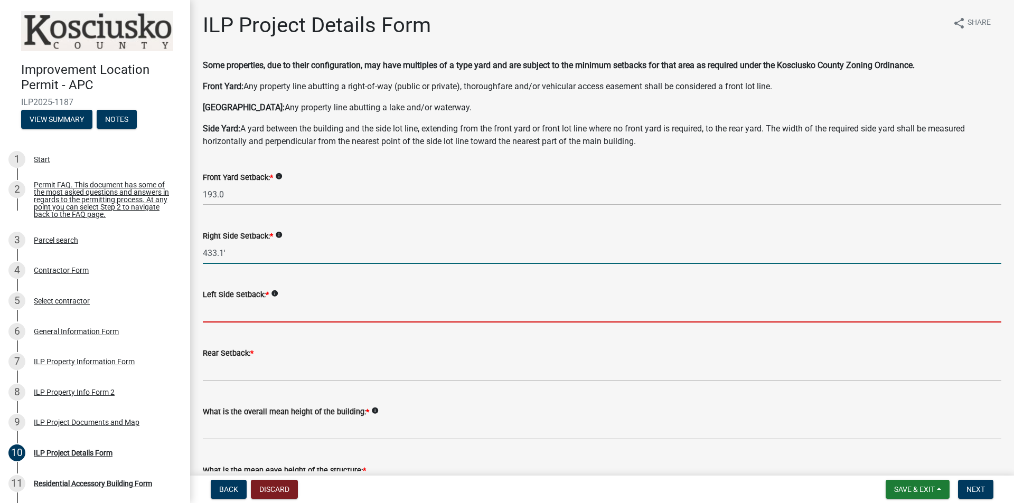
type input "433.1"
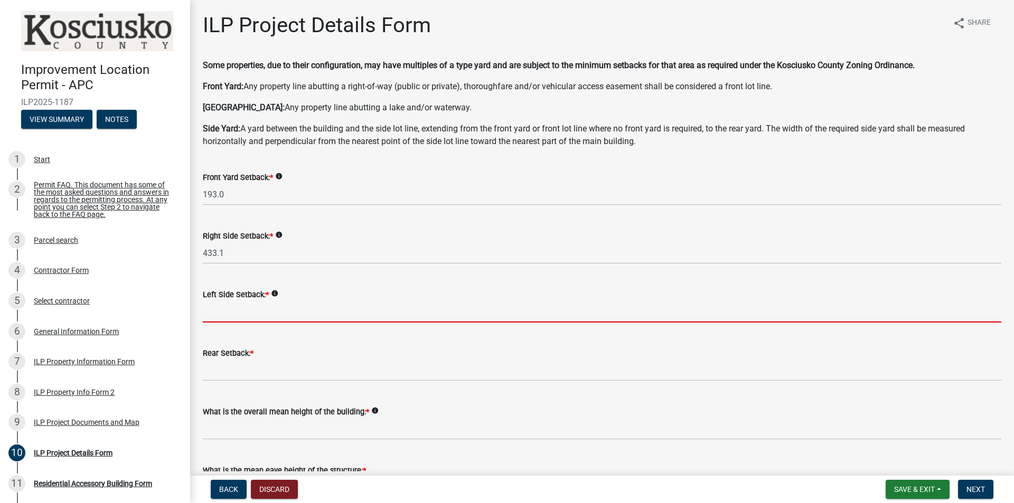
click at [242, 305] on input "text" at bounding box center [602, 312] width 799 height 22
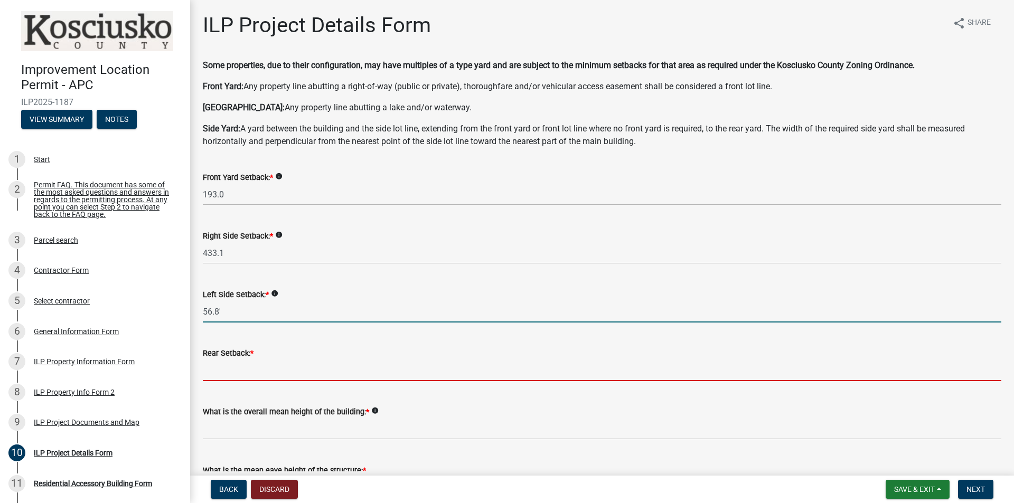
type input "56.8"
click at [248, 368] on input "text" at bounding box center [602, 371] width 799 height 22
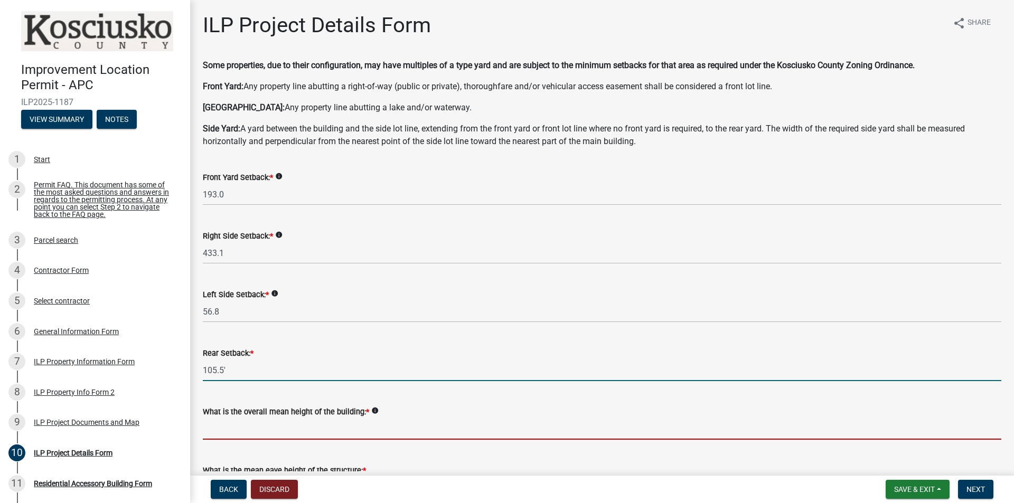
type input "105.5"
click at [266, 424] on input "text" at bounding box center [602, 429] width 799 height 22
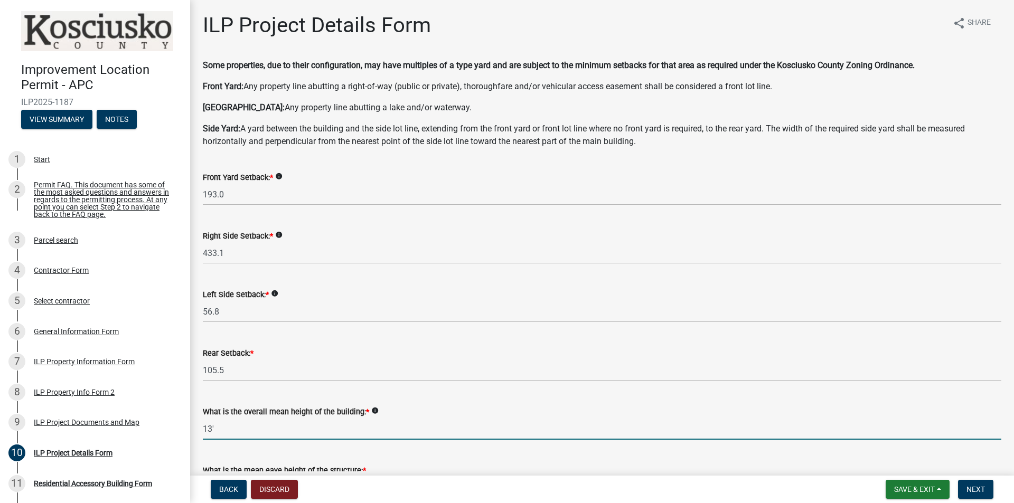
scroll to position [211, 0]
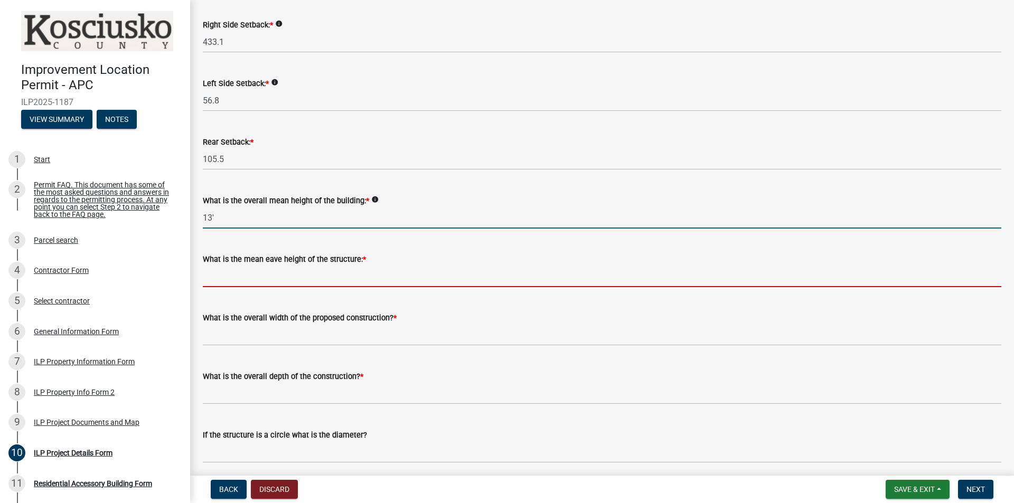
type input "13.0"
click at [310, 271] on input "text" at bounding box center [602, 277] width 799 height 22
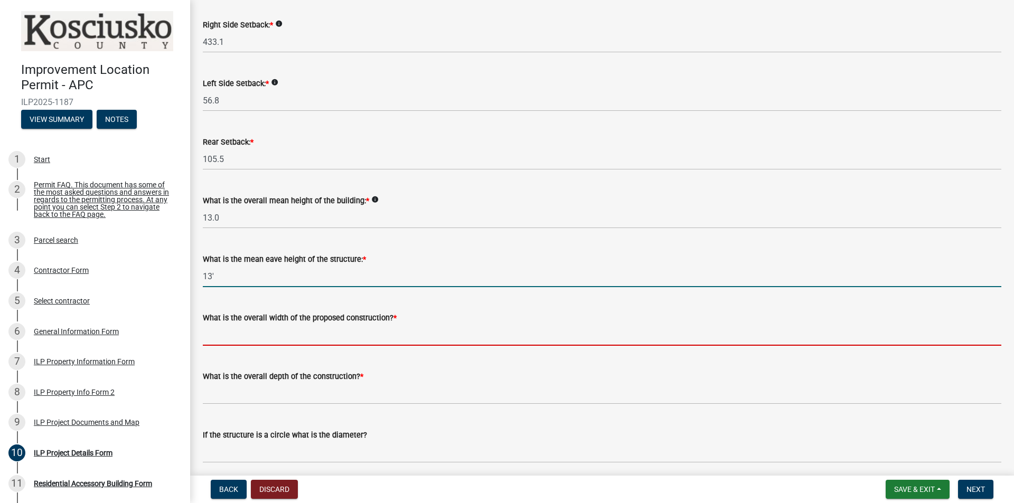
type input "13.0"
click at [277, 332] on input "text" at bounding box center [602, 335] width 799 height 22
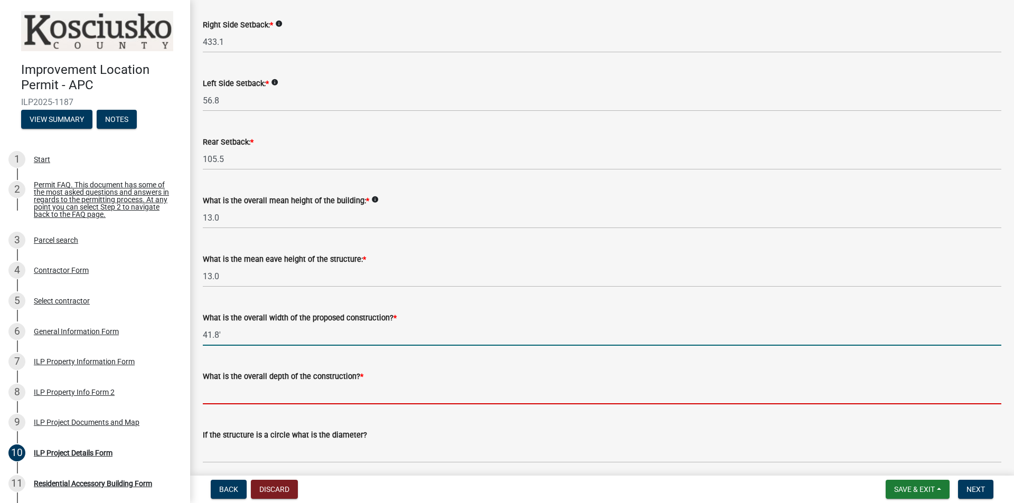
type input "41.80"
drag, startPoint x: 287, startPoint y: 392, endPoint x: 292, endPoint y: 390, distance: 5.7
click at [292, 390] on input "text" at bounding box center [602, 394] width 799 height 22
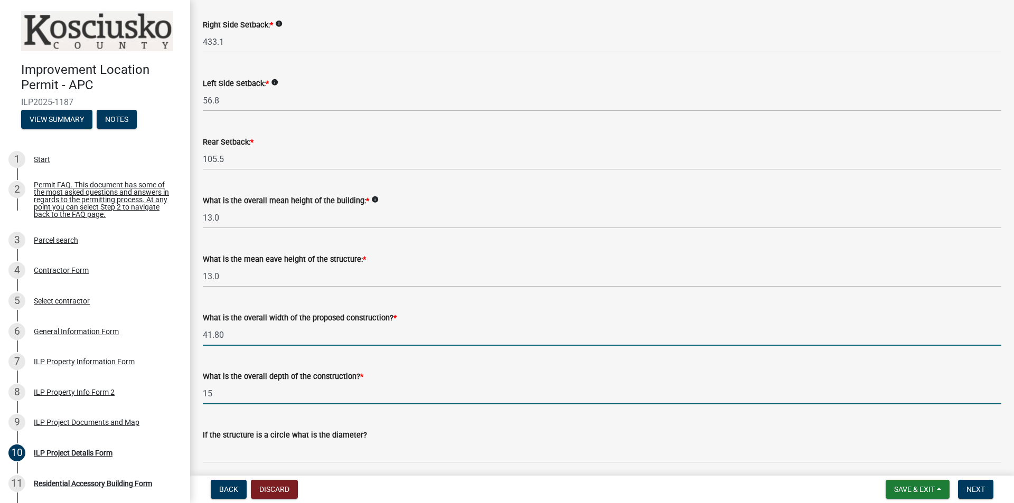
type input "15.00"
click at [421, 332] on input "41.80" at bounding box center [602, 335] width 799 height 22
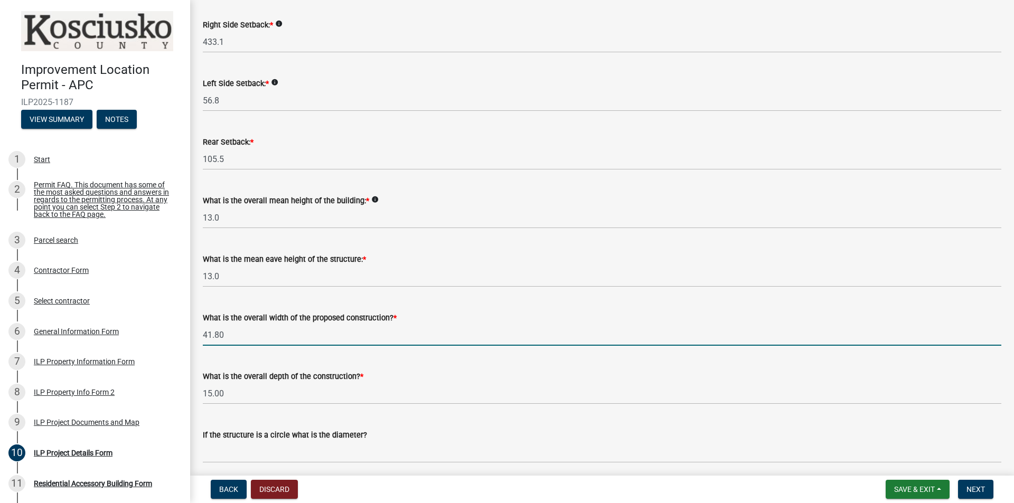
scroll to position [422, 0]
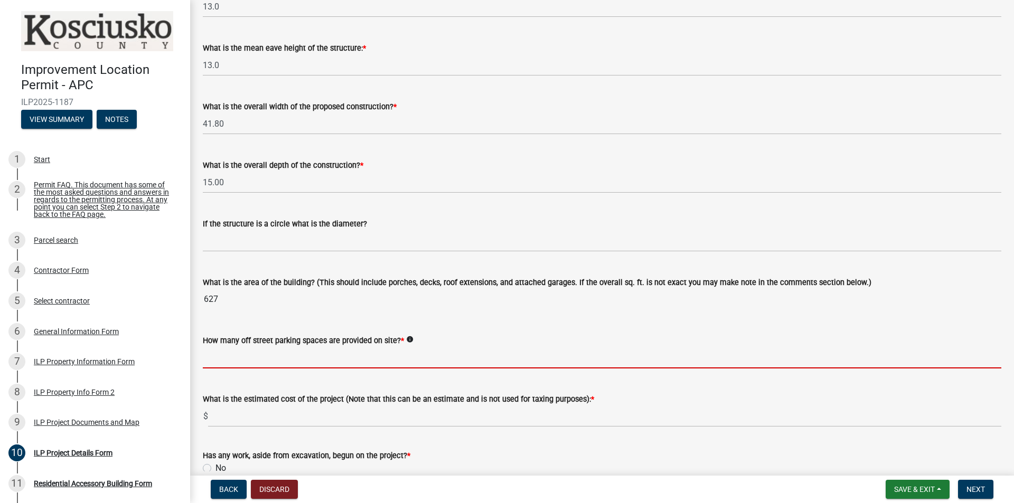
click at [336, 359] on input "text" at bounding box center [602, 358] width 799 height 22
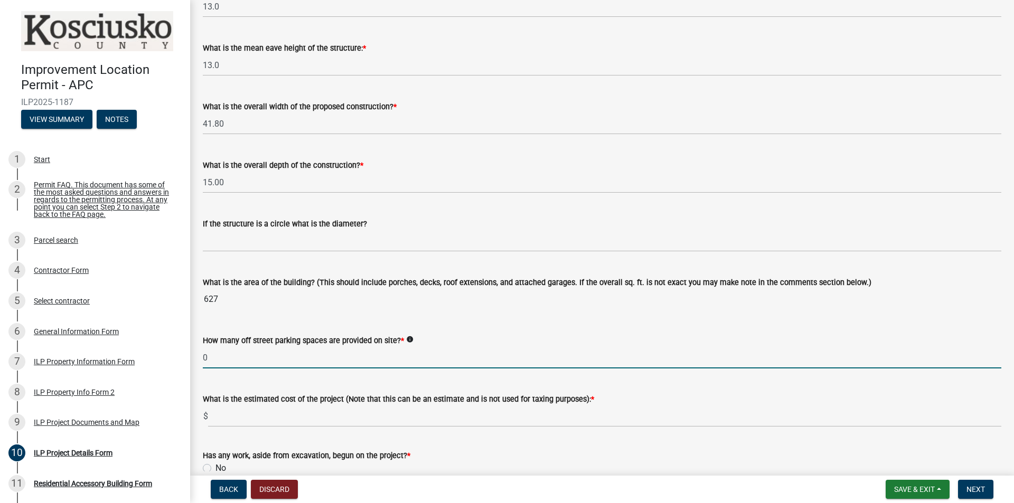
type input "0"
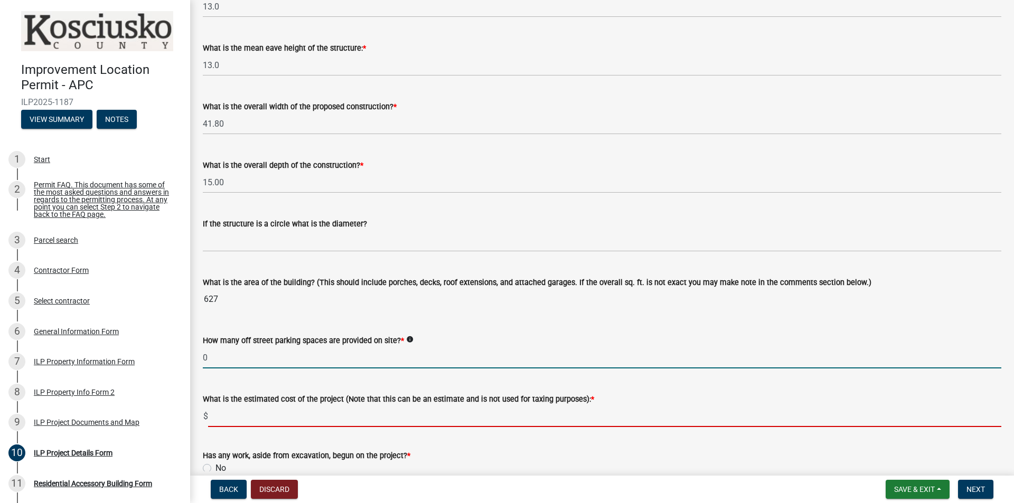
click at [258, 411] on input "text" at bounding box center [604, 417] width 793 height 22
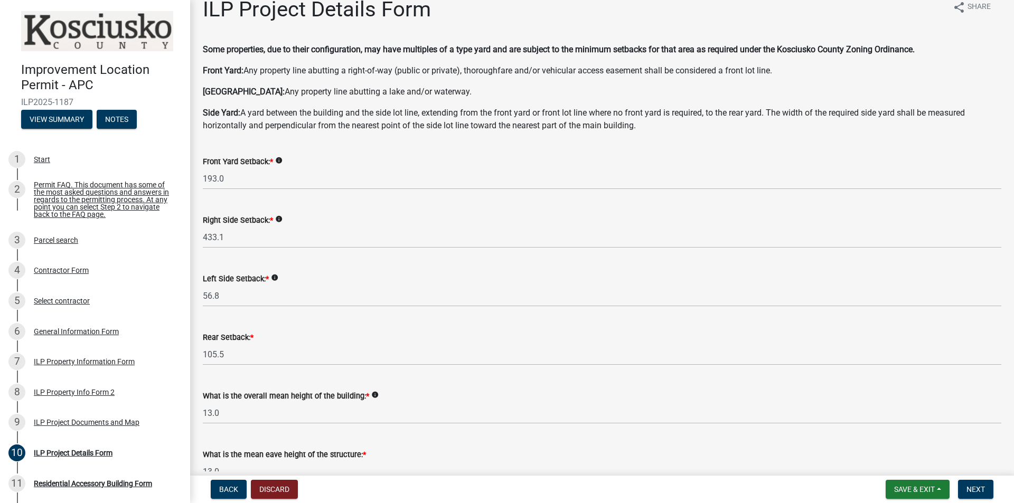
scroll to position [0, 0]
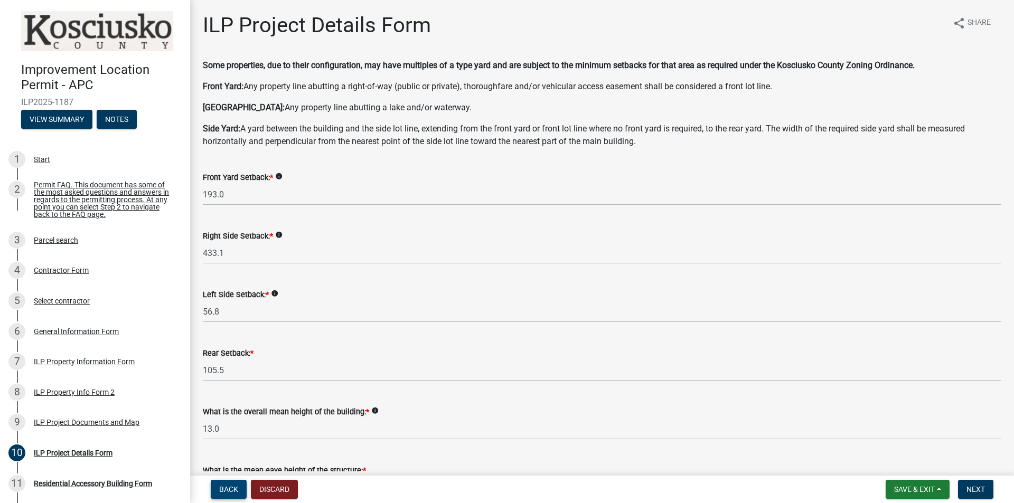
type input "12559.14"
click at [235, 486] on span "Back" at bounding box center [228, 489] width 19 height 8
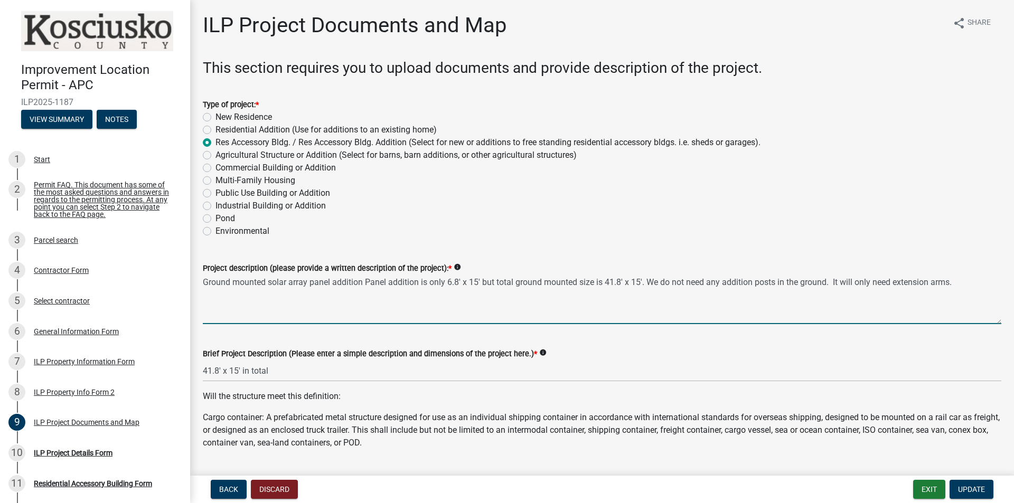
click at [961, 286] on textarea "Ground mounted solar array panel addition Panel addition is only 6.8' x 15' but…" at bounding box center [602, 300] width 799 height 50
type textarea "Ground mounted solar array panel addition Panel addition is only 6.8' x 15' but…"
click at [227, 489] on span "Back" at bounding box center [228, 489] width 19 height 8
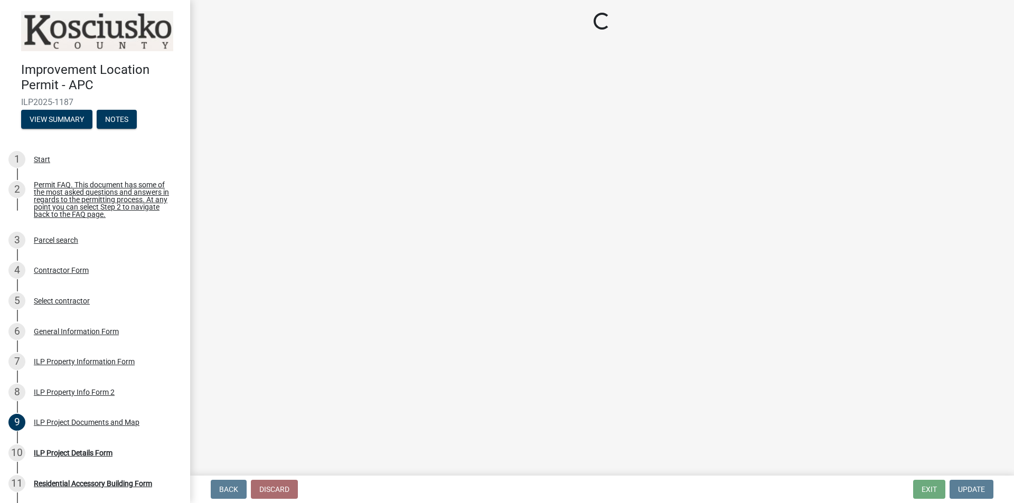
select select "0609af41-fe40-4fa2-880d-6f54f567ae8e"
select select "ea119d11-e52e-4559-b746-af06211fe819"
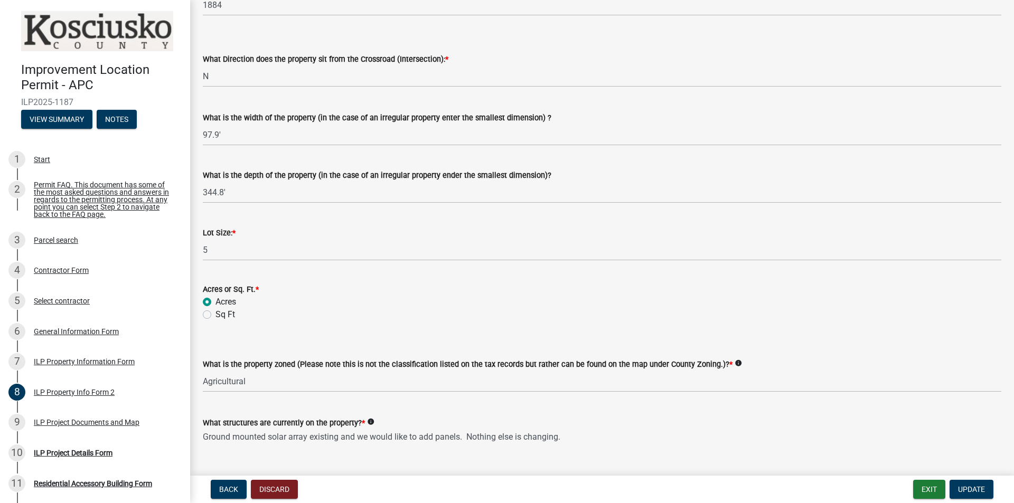
scroll to position [379, 0]
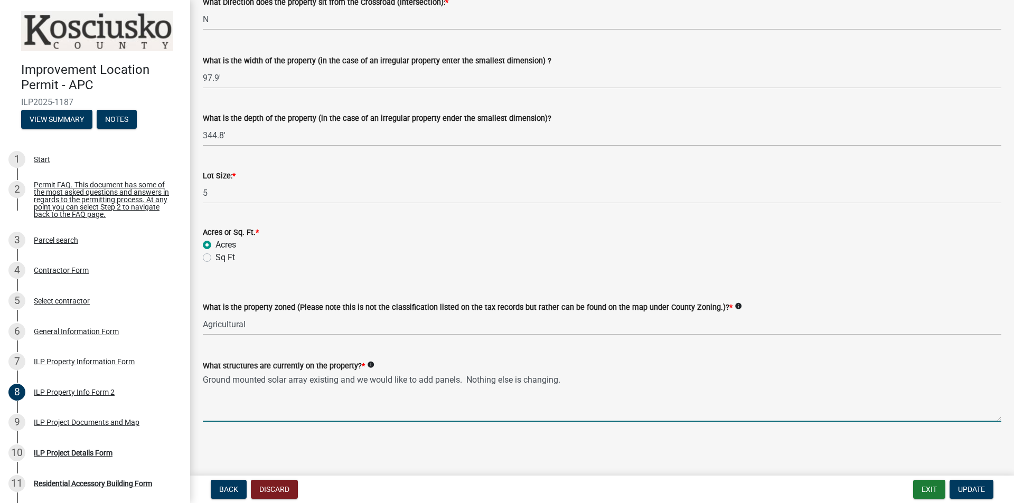
drag, startPoint x: 589, startPoint y: 373, endPoint x: 340, endPoint y: 396, distance: 250.8
click at [340, 396] on textarea "Ground mounted solar array existing and we would like to add panels. Nothing el…" at bounding box center [602, 397] width 799 height 50
type textarea "Ground mounted solar array , home and shed"
click at [971, 485] on span "Update" at bounding box center [971, 489] width 27 height 8
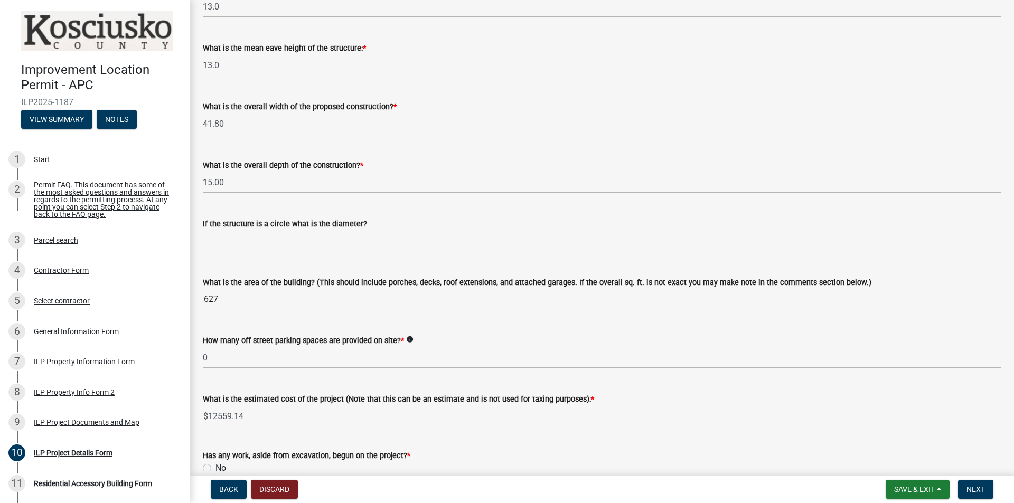
scroll to position [634, 0]
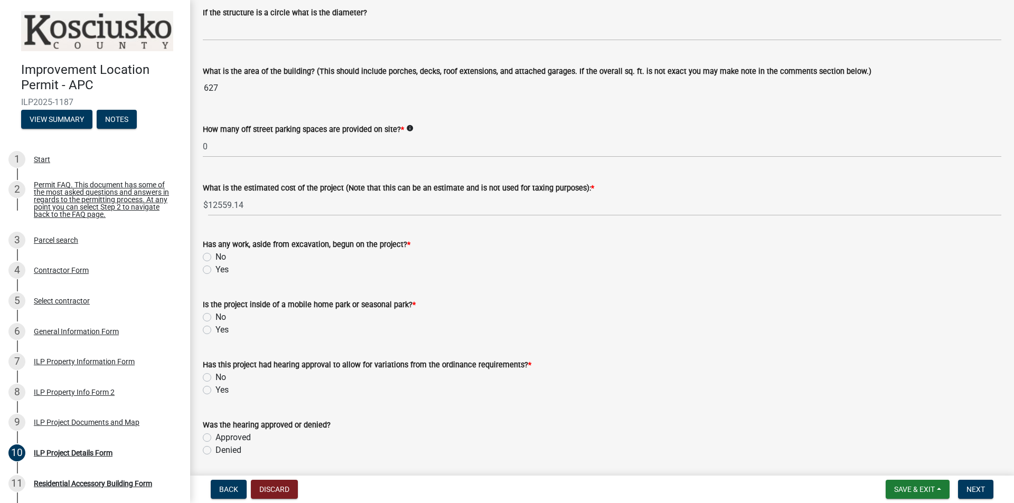
click at [215, 317] on label "No" at bounding box center [220, 317] width 11 height 13
click at [215, 317] on input "No" at bounding box center [218, 314] width 7 height 7
radio input "true"
click at [209, 251] on div "No" at bounding box center [602, 257] width 799 height 13
click at [215, 257] on label "No" at bounding box center [220, 257] width 11 height 13
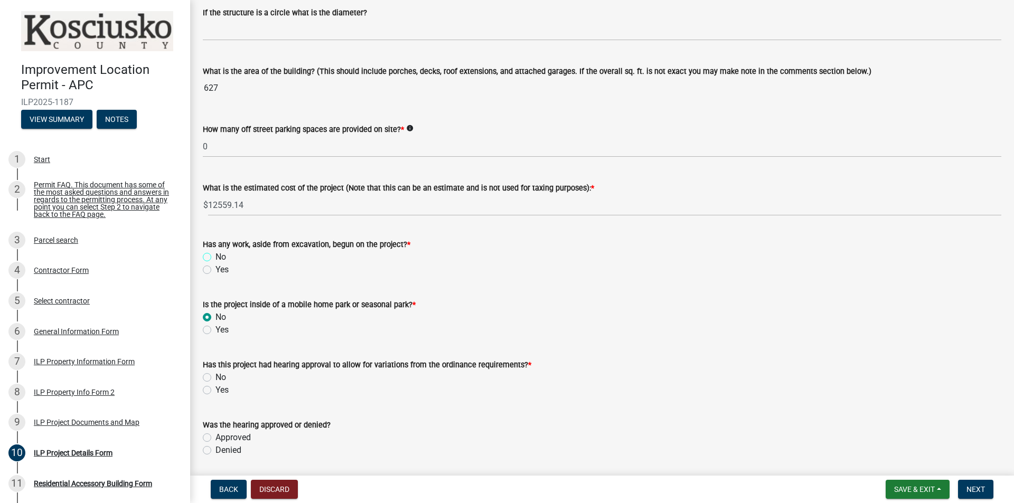
click at [215, 257] on input "No" at bounding box center [218, 254] width 7 height 7
radio input "true"
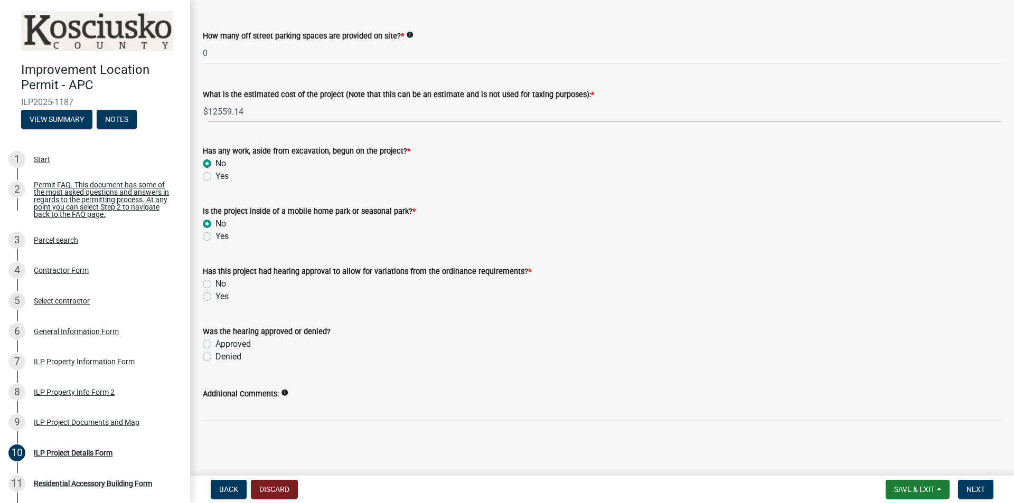
click at [220, 283] on label "No" at bounding box center [220, 284] width 11 height 13
click at [220, 283] on input "No" at bounding box center [218, 281] width 7 height 7
radio input "true"
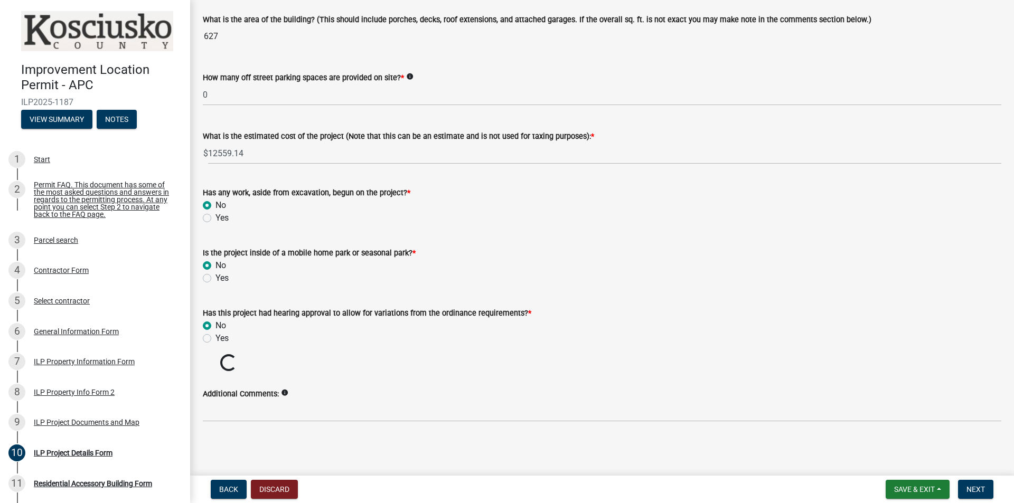
scroll to position [667, 0]
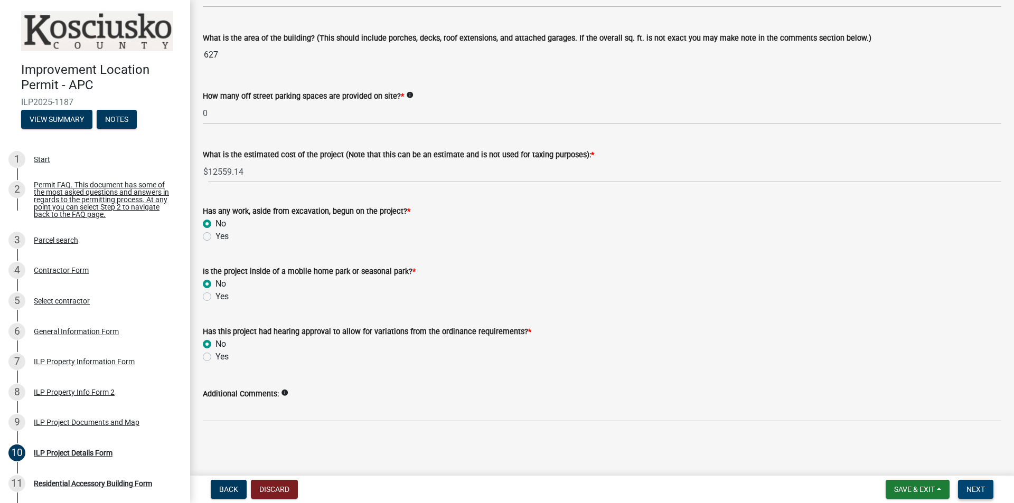
click at [976, 486] on span "Next" at bounding box center [975, 489] width 18 height 8
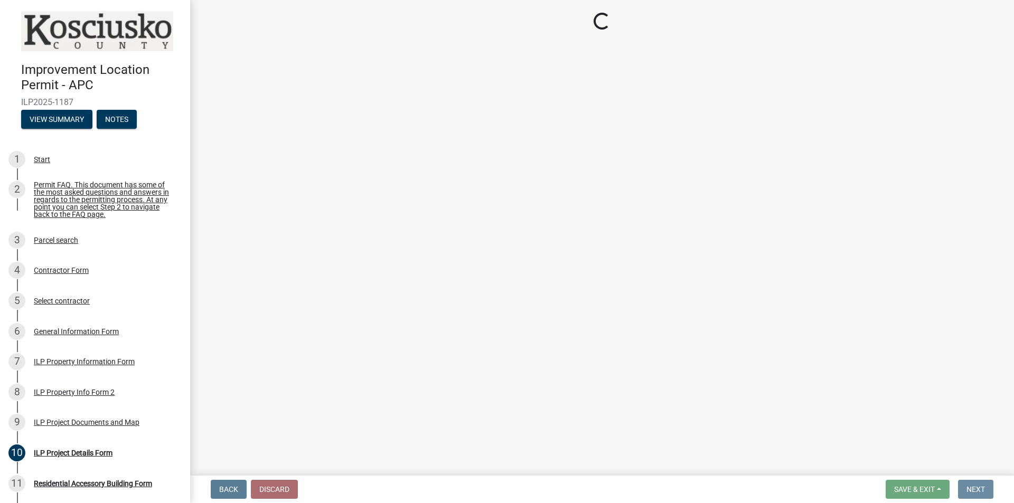
scroll to position [0, 0]
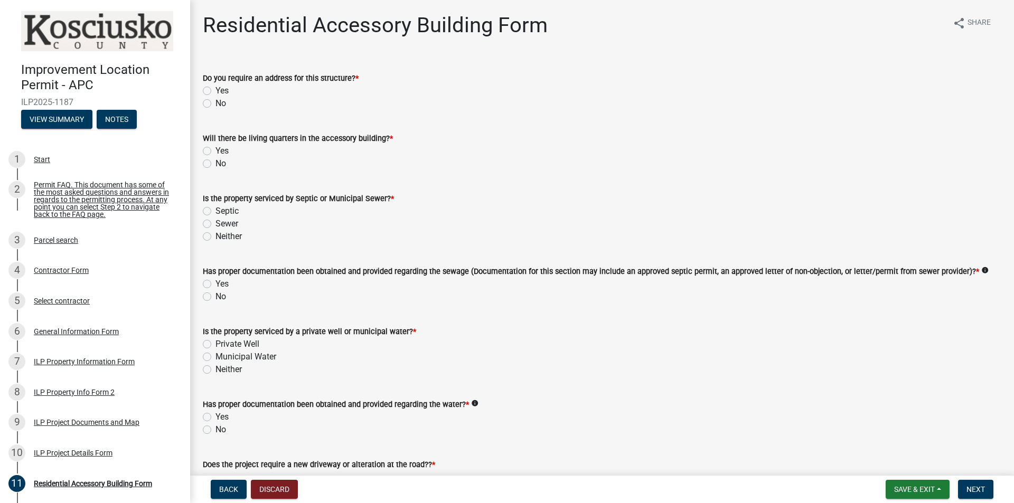
click at [215, 100] on label "No" at bounding box center [220, 103] width 11 height 13
click at [215, 100] on input "No" at bounding box center [218, 100] width 7 height 7
radio input "true"
click at [215, 163] on label "No" at bounding box center [220, 163] width 11 height 13
click at [215, 163] on input "No" at bounding box center [218, 160] width 7 height 7
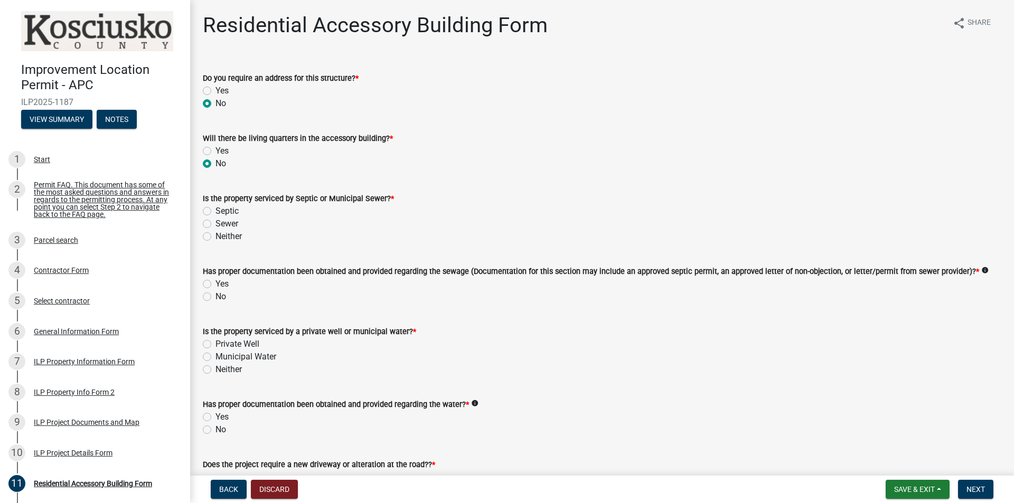
radio input "true"
click at [215, 210] on label "Septic" at bounding box center [226, 211] width 23 height 13
click at [215, 210] on input "Septic" at bounding box center [218, 208] width 7 height 7
radio input "true"
click at [215, 281] on label "Yes" at bounding box center [221, 284] width 13 height 13
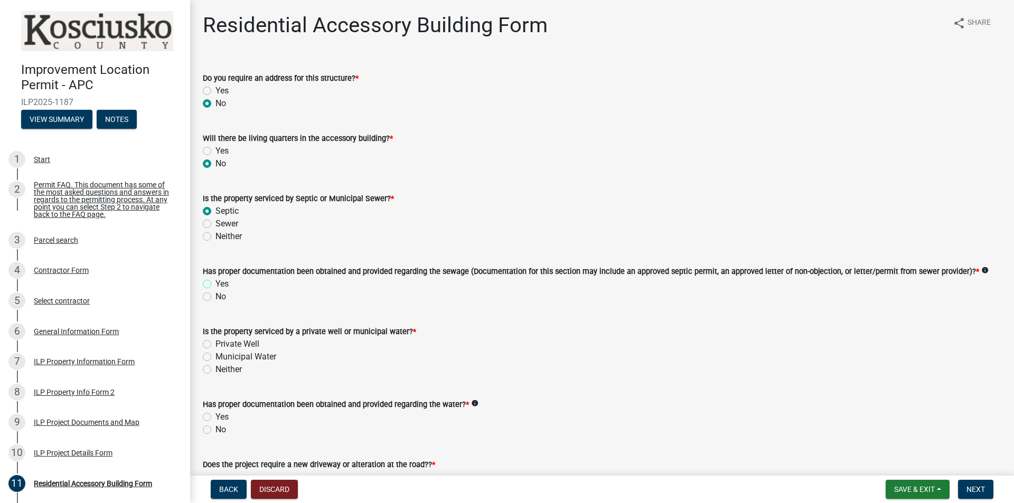
click at [215, 281] on input "Yes" at bounding box center [218, 281] width 7 height 7
radio input "true"
click at [215, 343] on label "Private Well" at bounding box center [237, 344] width 44 height 13
click at [215, 343] on input "Private Well" at bounding box center [218, 341] width 7 height 7
radio input "true"
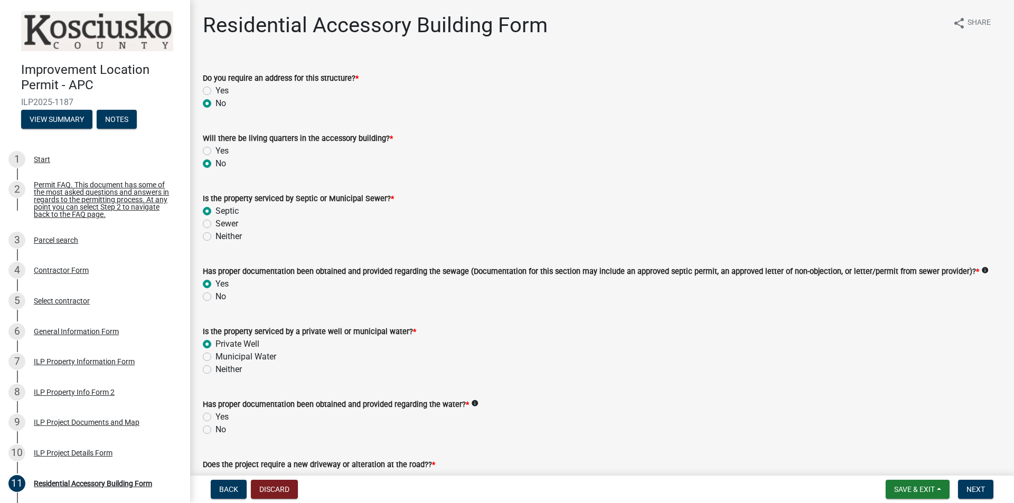
click at [215, 417] on label "Yes" at bounding box center [221, 417] width 13 height 13
click at [215, 417] on input "Yes" at bounding box center [218, 414] width 7 height 7
radio input "true"
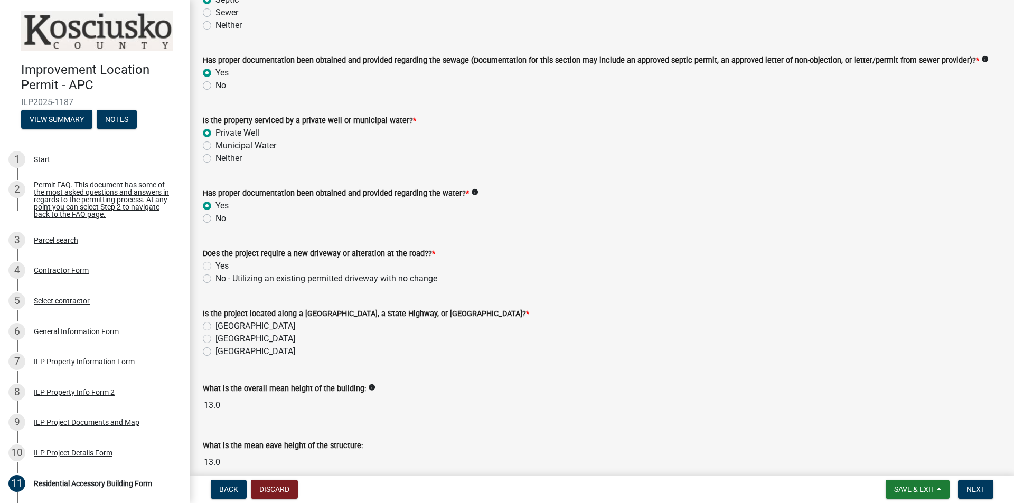
click at [215, 279] on label "No - Utilizing an existing permitted driveway with no change" at bounding box center [326, 279] width 222 height 13
click at [215, 279] on input "No - Utilizing an existing permitted driveway with no change" at bounding box center [218, 276] width 7 height 7
radio input "true"
drag, startPoint x: 209, startPoint y: 339, endPoint x: 208, endPoint y: 323, distance: 15.4
click at [208, 323] on div "Is the project located along a [GEOGRAPHIC_DATA], a State Highway, or [GEOGRAPH…" at bounding box center [602, 332] width 799 height 51
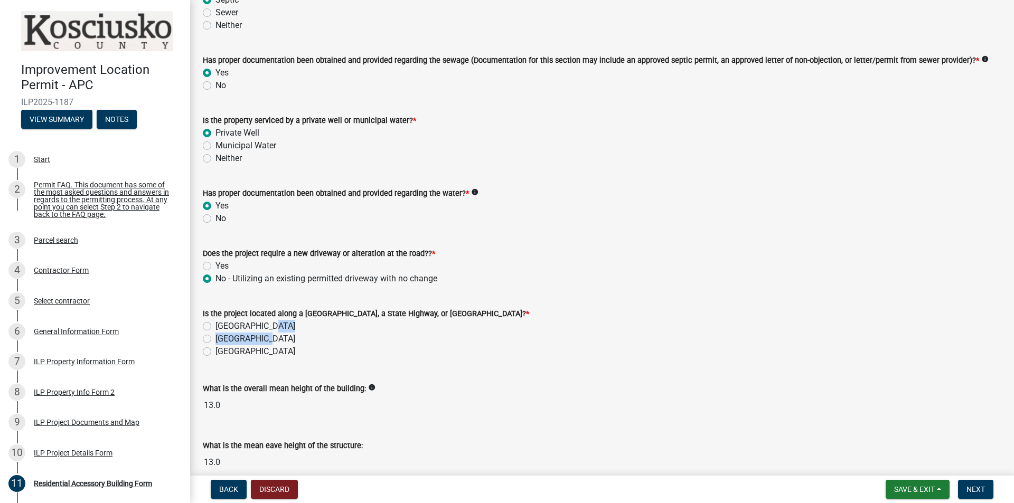
click at [215, 325] on label "[GEOGRAPHIC_DATA]" at bounding box center [255, 326] width 80 height 13
click at [215, 325] on input "[GEOGRAPHIC_DATA]" at bounding box center [218, 323] width 7 height 7
radio input "true"
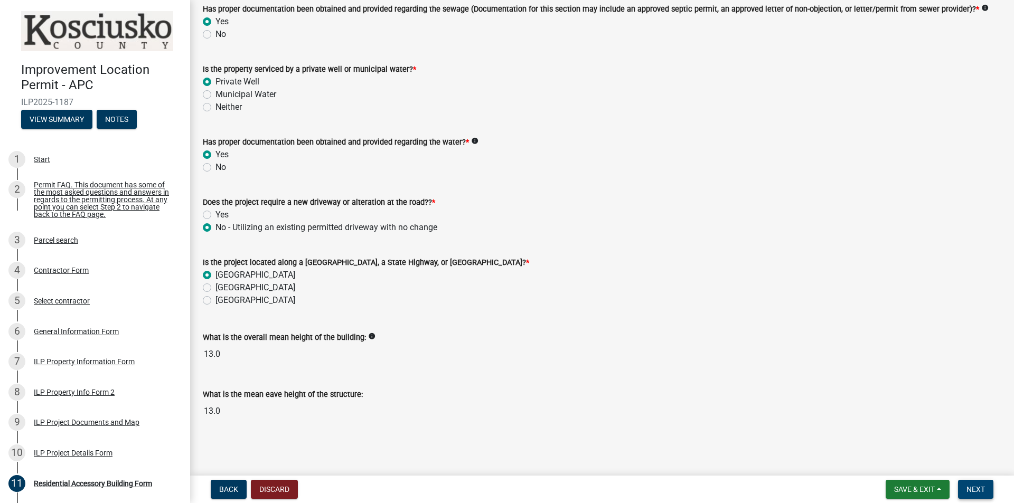
click at [976, 491] on span "Next" at bounding box center [975, 489] width 18 height 8
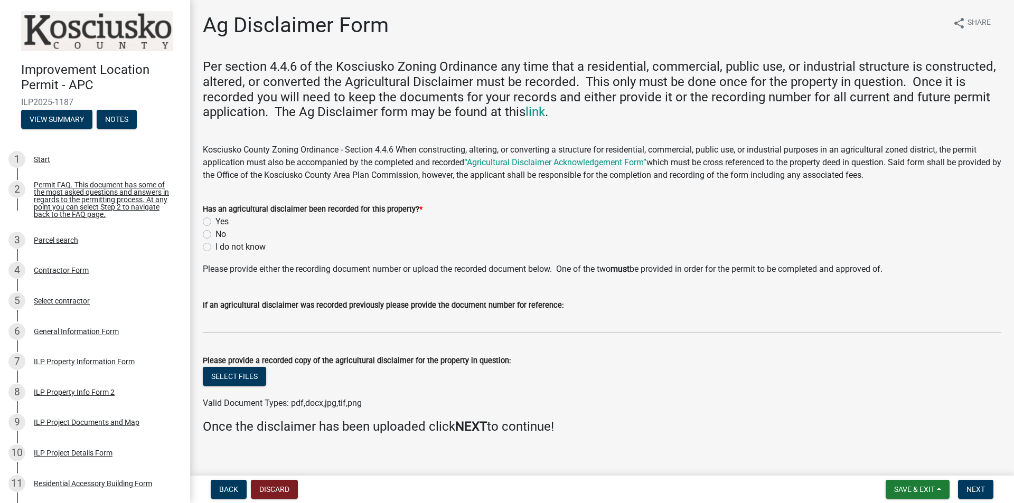
click at [222, 221] on label "Yes" at bounding box center [221, 221] width 13 height 13
click at [222, 221] on input "Yes" at bounding box center [218, 218] width 7 height 7
radio input "true"
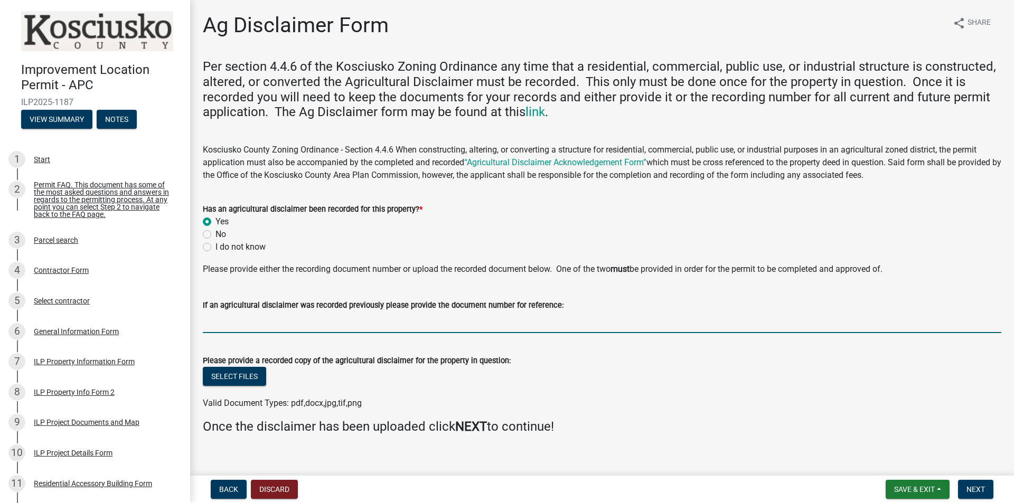
click at [251, 320] on input "If an agricultural disclaimer was recorded previously please provide the docume…" at bounding box center [602, 323] width 799 height 22
type input "2024111104"
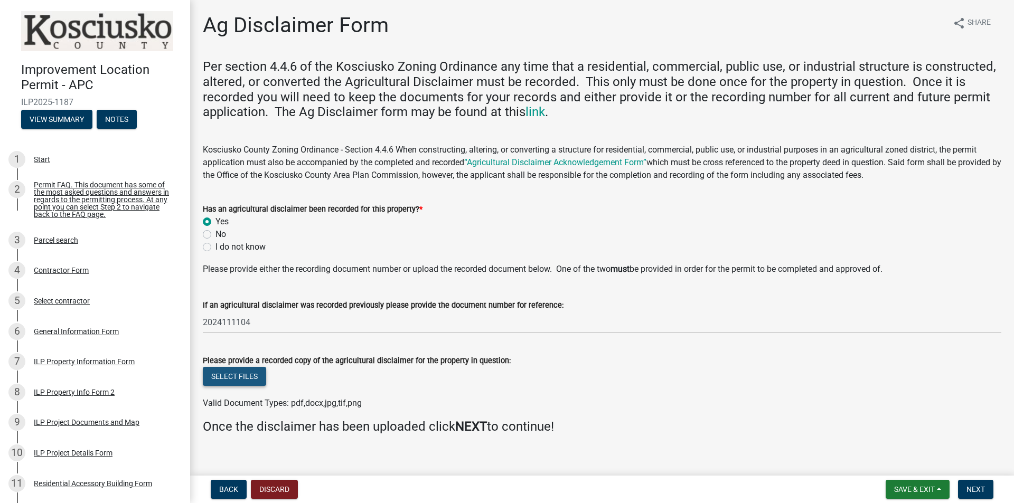
click at [253, 377] on button "Select files" at bounding box center [234, 376] width 63 height 19
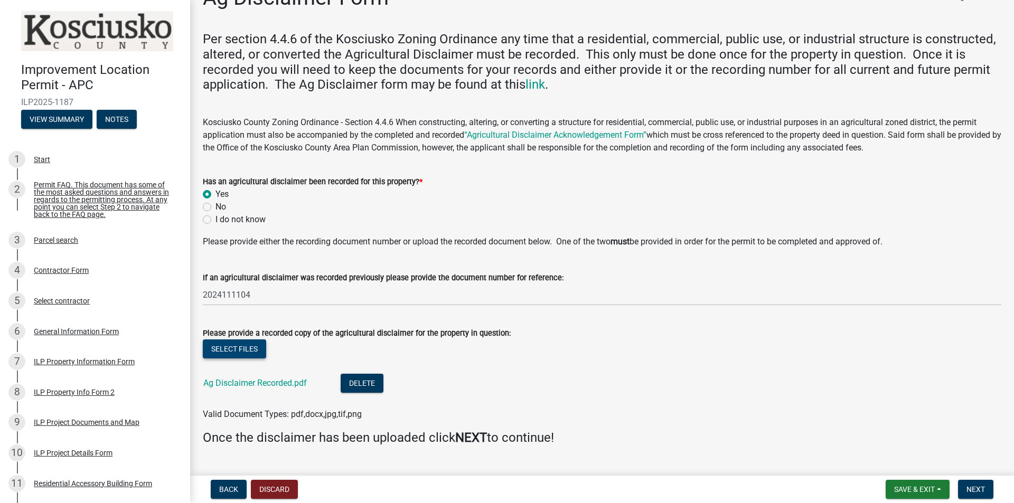
scroll to position [51, 0]
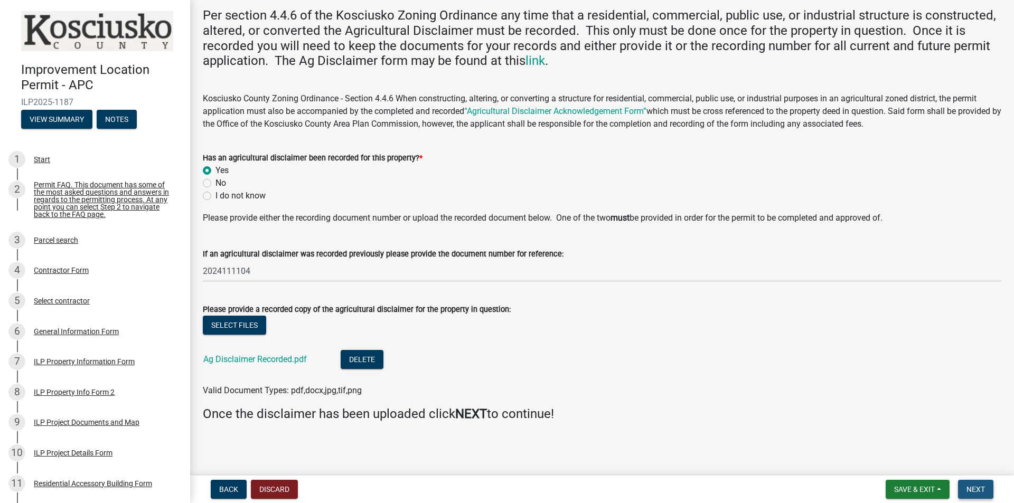
click at [984, 492] on span "Next" at bounding box center [975, 489] width 18 height 8
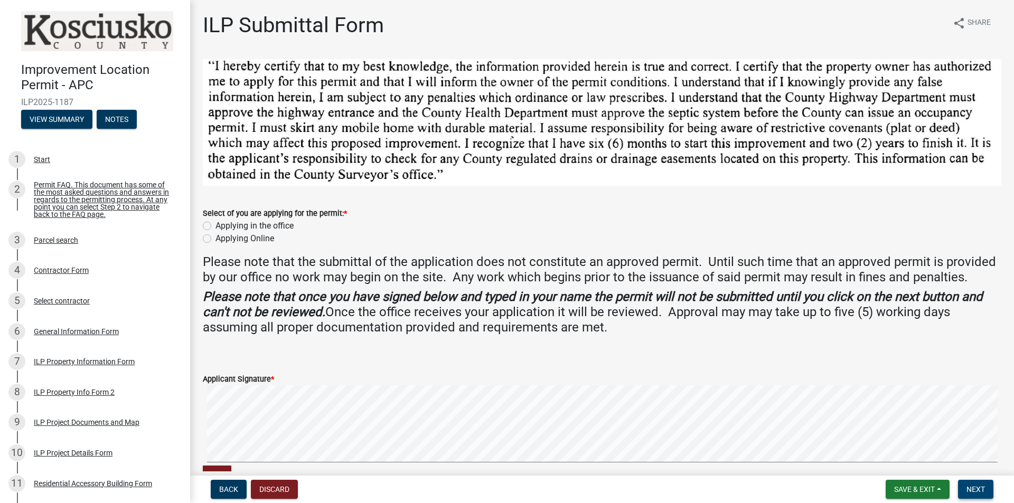
click at [975, 491] on span "Next" at bounding box center [975, 489] width 18 height 8
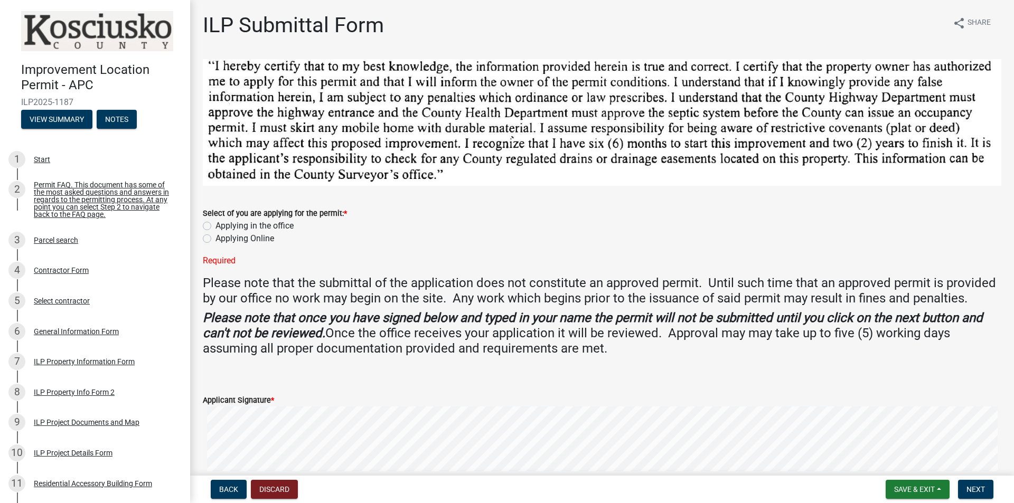
click at [215, 236] on label "Applying Online" at bounding box center [244, 238] width 59 height 13
click at [215, 236] on input "Applying Online" at bounding box center [218, 235] width 7 height 7
radio input "true"
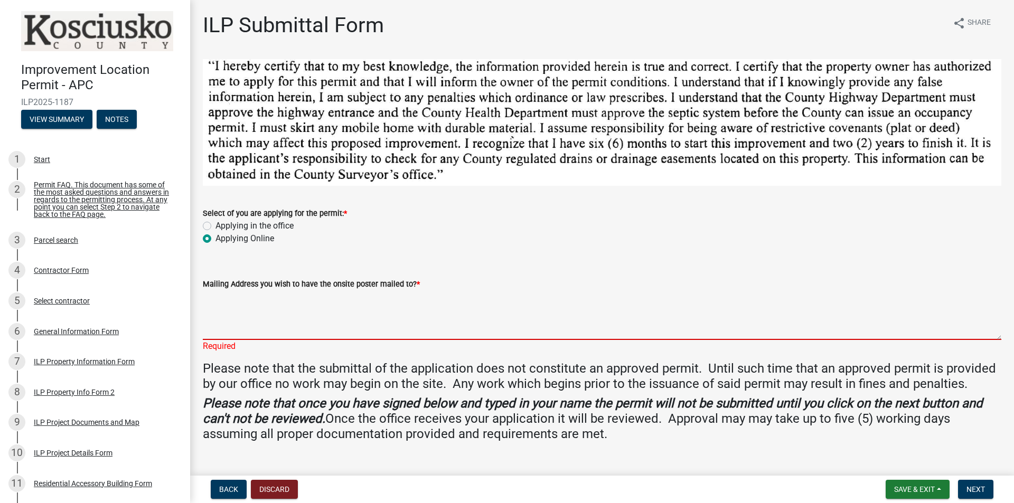
click at [269, 306] on textarea "Mailing Address you wish to have the onsite poster mailed to? *" at bounding box center [602, 315] width 799 height 50
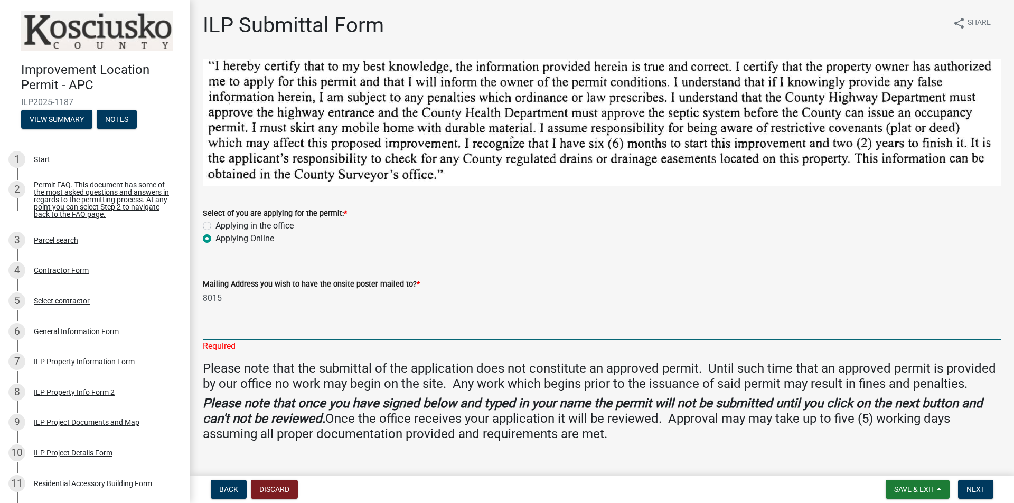
type textarea "[STREET_ADDRESS]"
type input "[PERSON_NAME]"
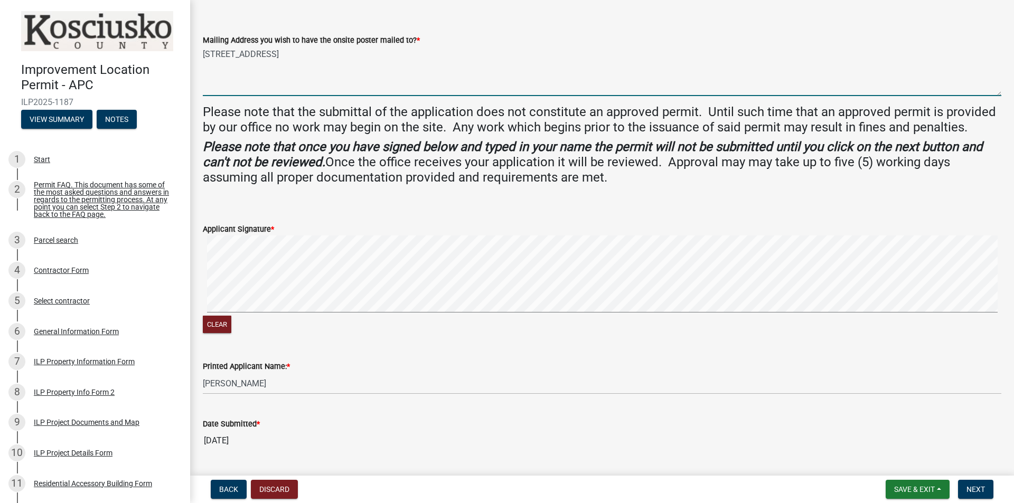
scroll to position [272, 0]
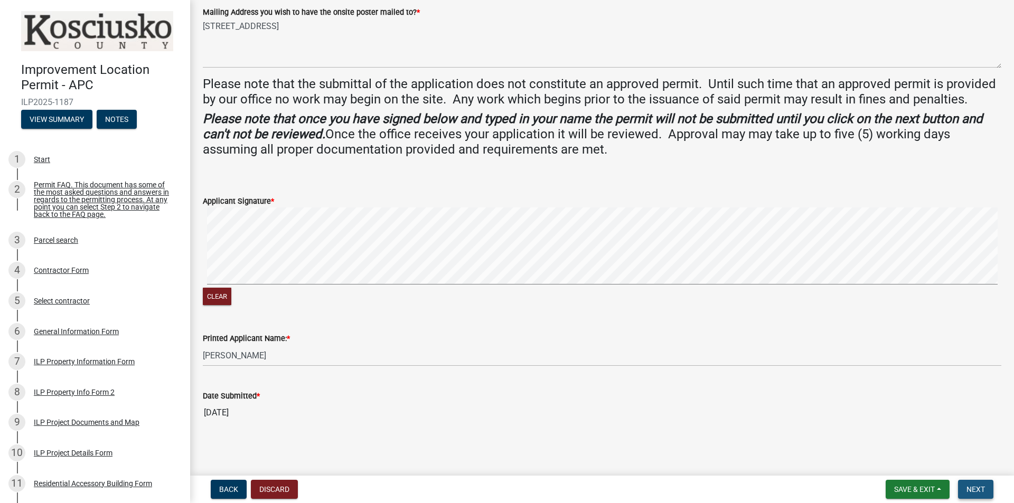
click at [973, 486] on span "Next" at bounding box center [975, 489] width 18 height 8
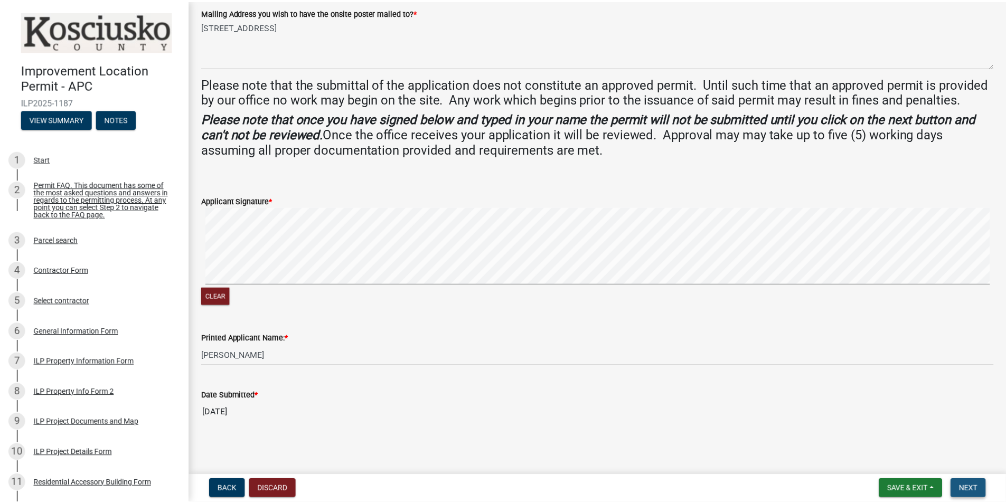
scroll to position [0, 0]
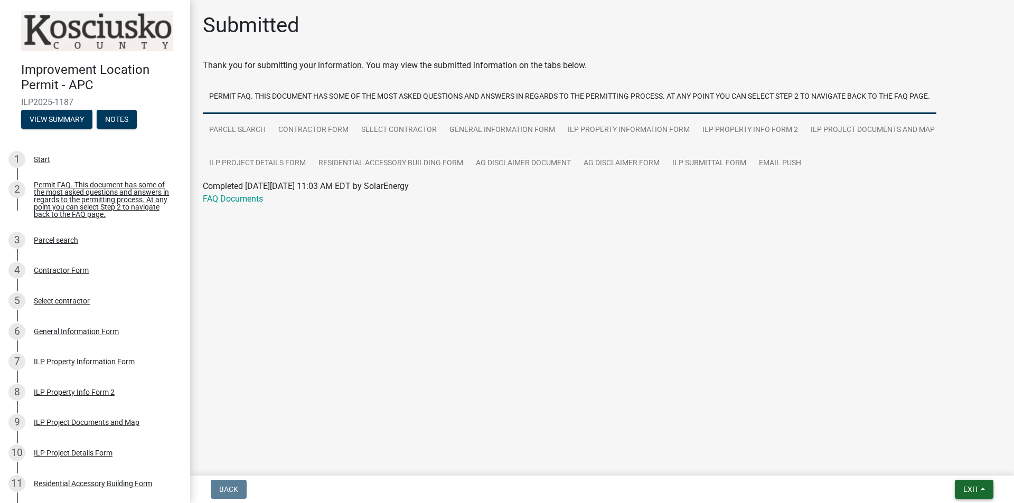
click at [972, 486] on span "Exit" at bounding box center [970, 489] width 15 height 8
click at [959, 463] on button "Save & Exit" at bounding box center [951, 461] width 84 height 25
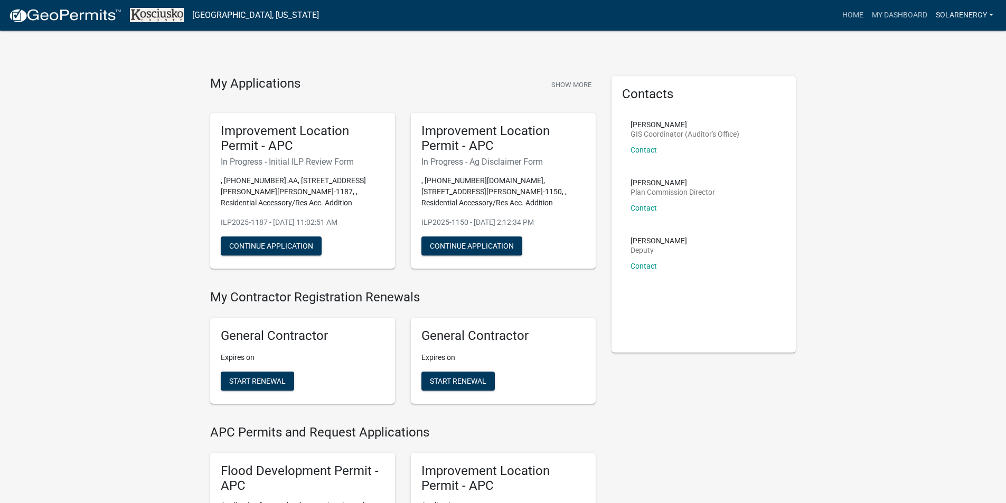
click at [957, 17] on link "SolarEnergy" at bounding box center [965, 15] width 66 height 20
click at [940, 82] on link "Logout" at bounding box center [955, 77] width 84 height 25
